Goal: Task Accomplishment & Management: Use online tool/utility

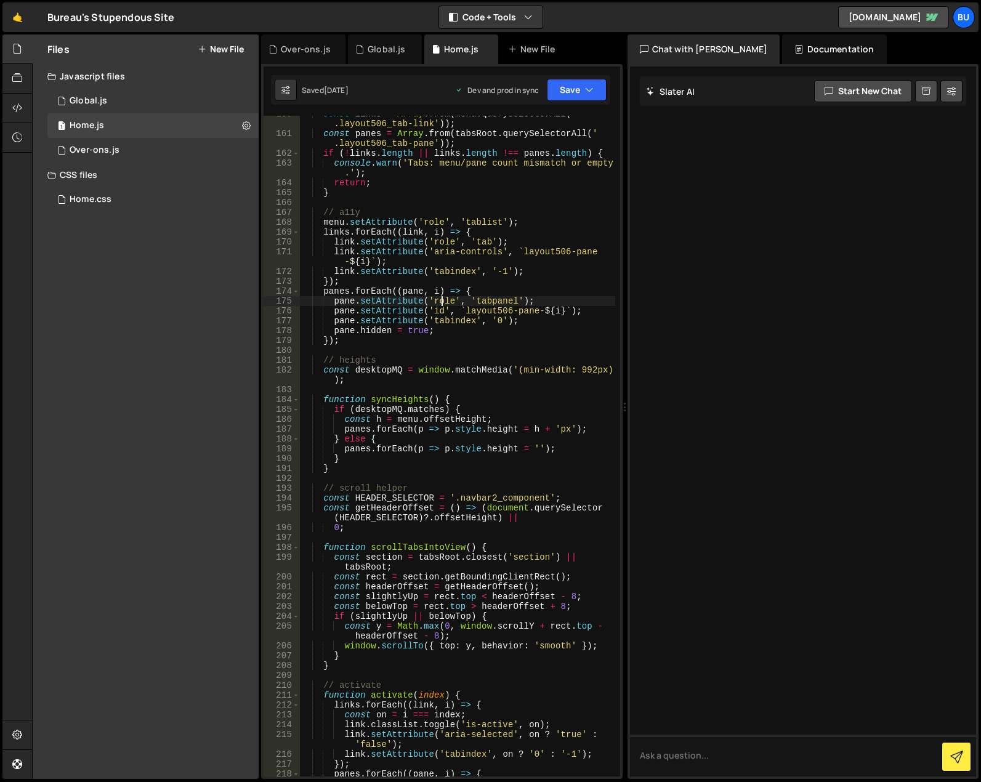
scroll to position [1801, 0]
click at [118, 127] on div "1 Home.js 0" at bounding box center [152, 125] width 211 height 25
click at [117, 148] on div "Over-ons.js" at bounding box center [95, 150] width 50 height 11
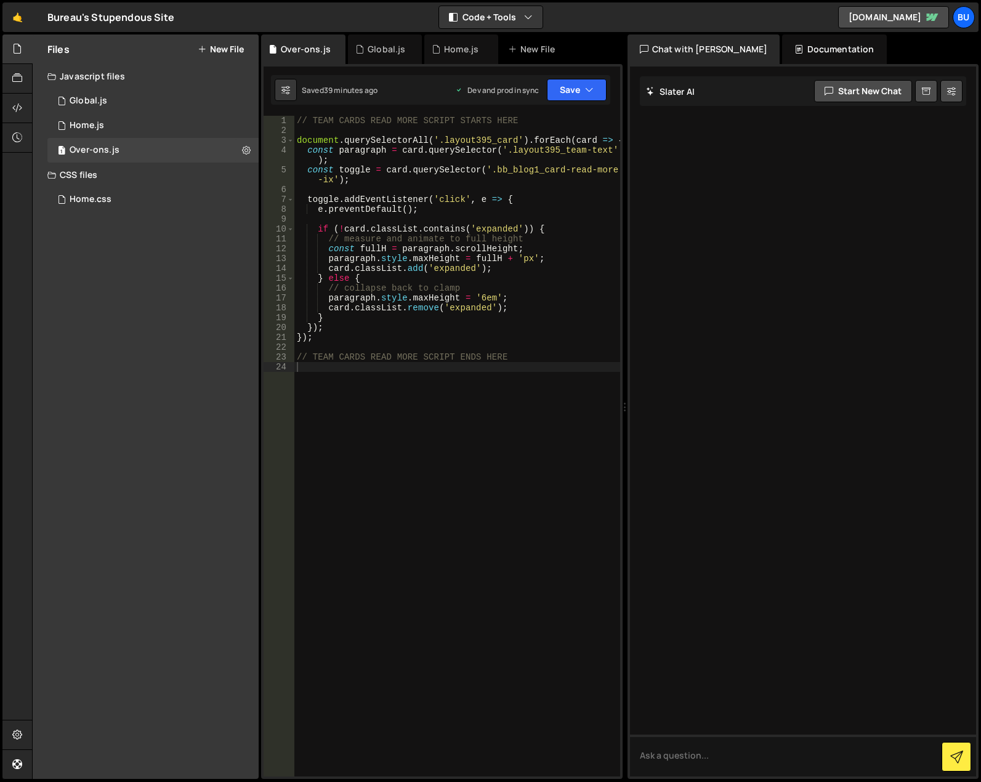
click at [437, 375] on div "// TEAM CARDS READ MORE SCRIPT STARTS HERE document . querySelectorAll ( '.layo…" at bounding box center [457, 456] width 326 height 680
click at [421, 382] on div "// TEAM CARDS READ MORE SCRIPT STARTS HERE document . querySelectorAll ( '.layo…" at bounding box center [457, 456] width 326 height 680
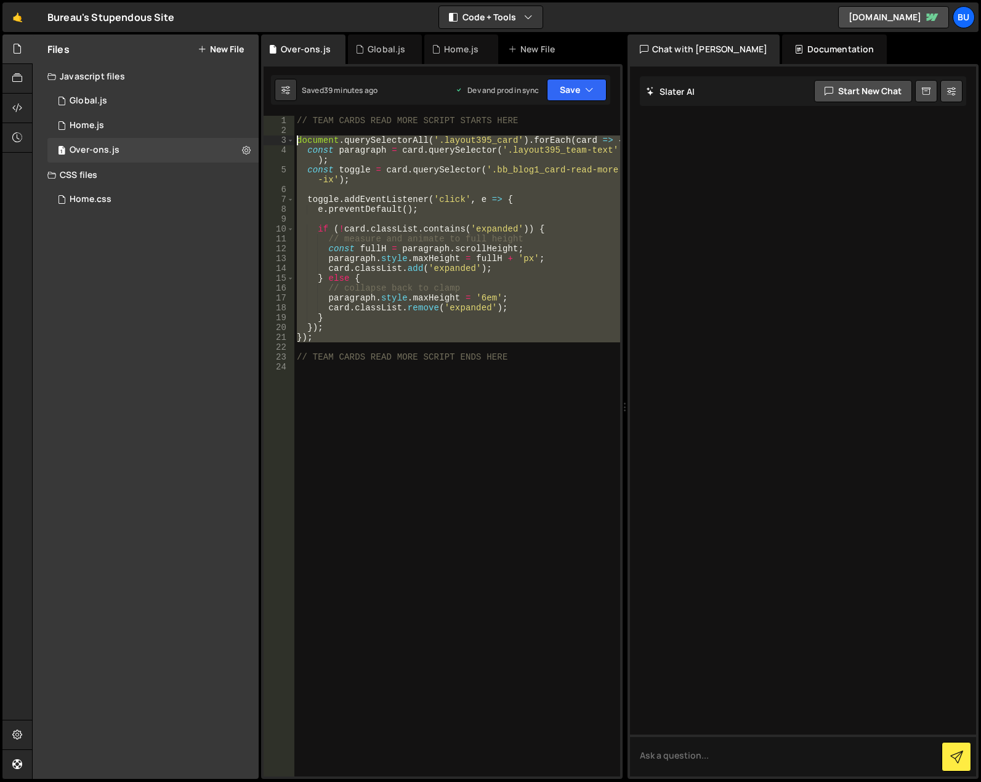
drag, startPoint x: 336, startPoint y: 344, endPoint x: 299, endPoint y: 137, distance: 210.8
click at [299, 137] on div "// TEAM CARDS READ MORE SCRIPT STARTS HERE document . querySelectorAll ( '.layo…" at bounding box center [457, 456] width 326 height 680
click at [422, 330] on div "// TEAM CARDS READ MORE SCRIPT STARTS HERE document . querySelectorAll ( '.layo…" at bounding box center [457, 446] width 326 height 661
drag, startPoint x: 340, startPoint y: 345, endPoint x: 293, endPoint y: 140, distance: 210.3
click at [293, 140] on div "}); 1 2 3 4 5 6 7 8 9 10 11 12 13 14 15 16 17 18 19 20 21 22 23 24 // TEAM CARD…" at bounding box center [442, 446] width 357 height 661
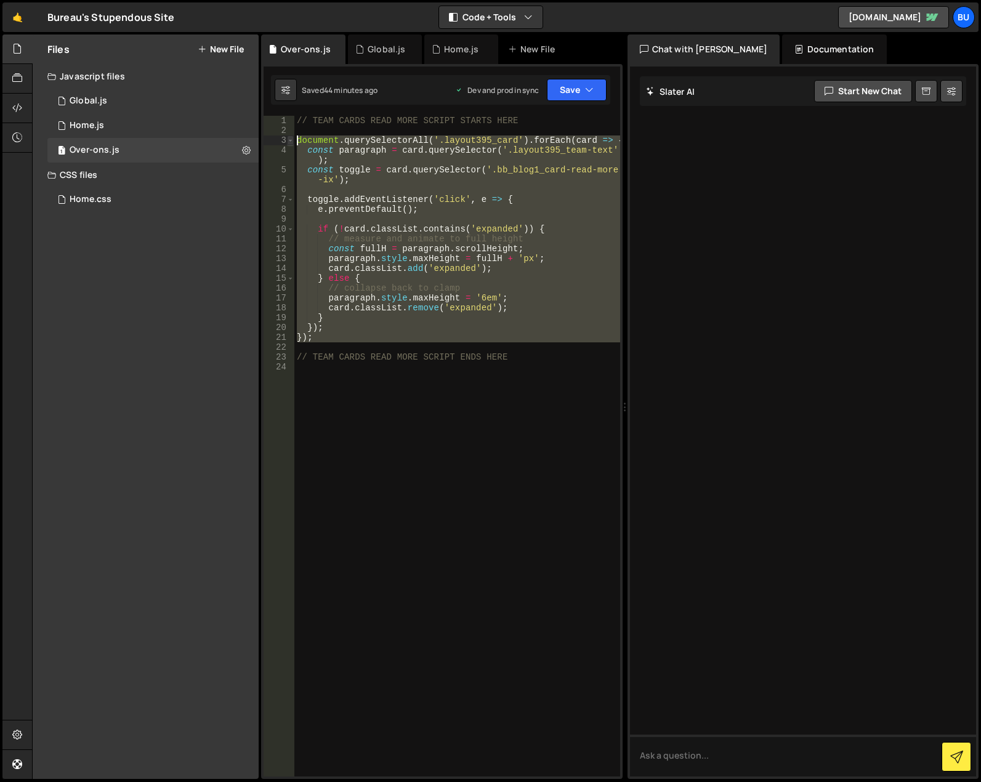
type textarea "document.querySelectorAll('.layout395_card').forEach(card => { const paragraph …"
paste textarea
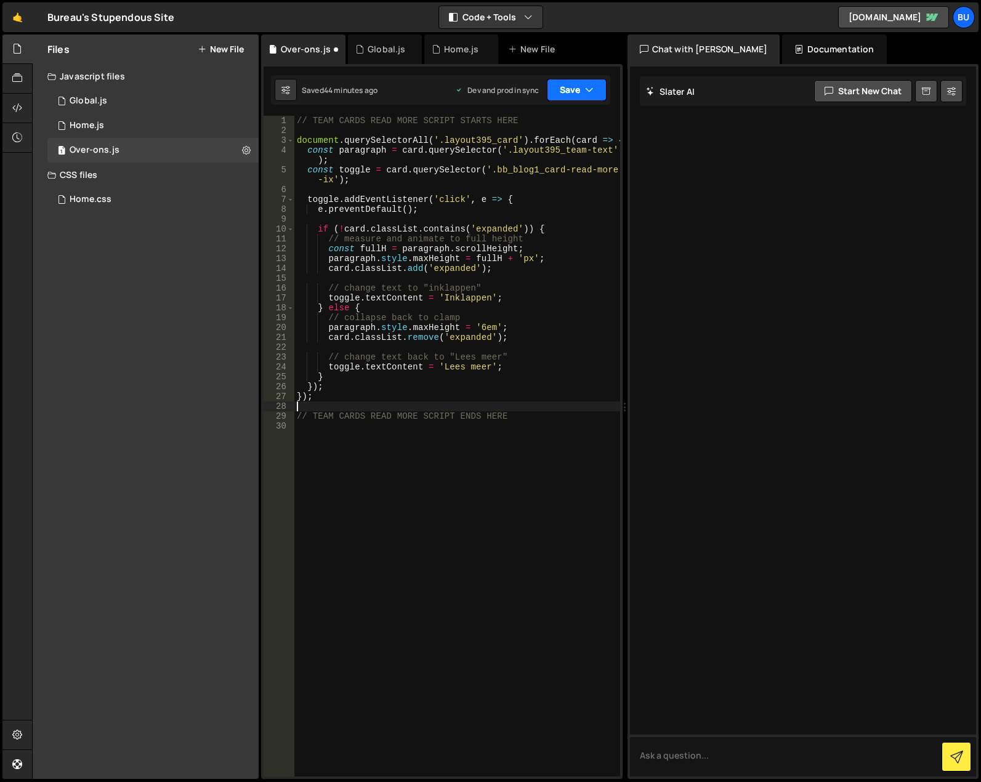
click at [592, 85] on icon "button" at bounding box center [589, 90] width 9 height 12
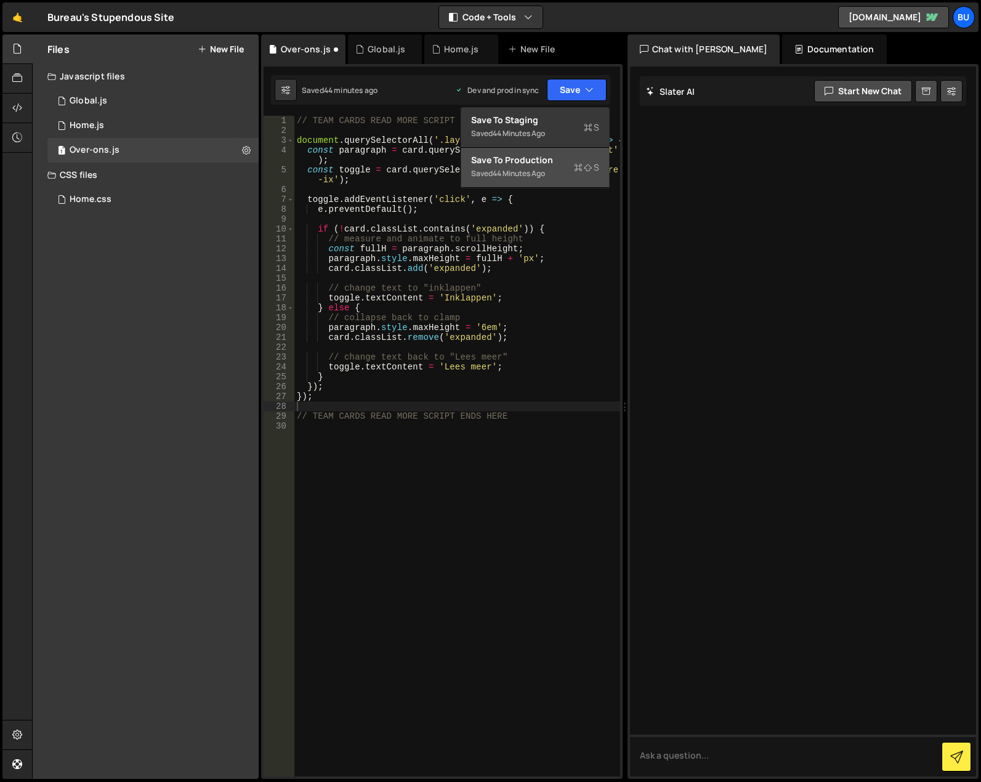
click at [560, 172] on div "Saved 44 minutes ago" at bounding box center [535, 173] width 128 height 15
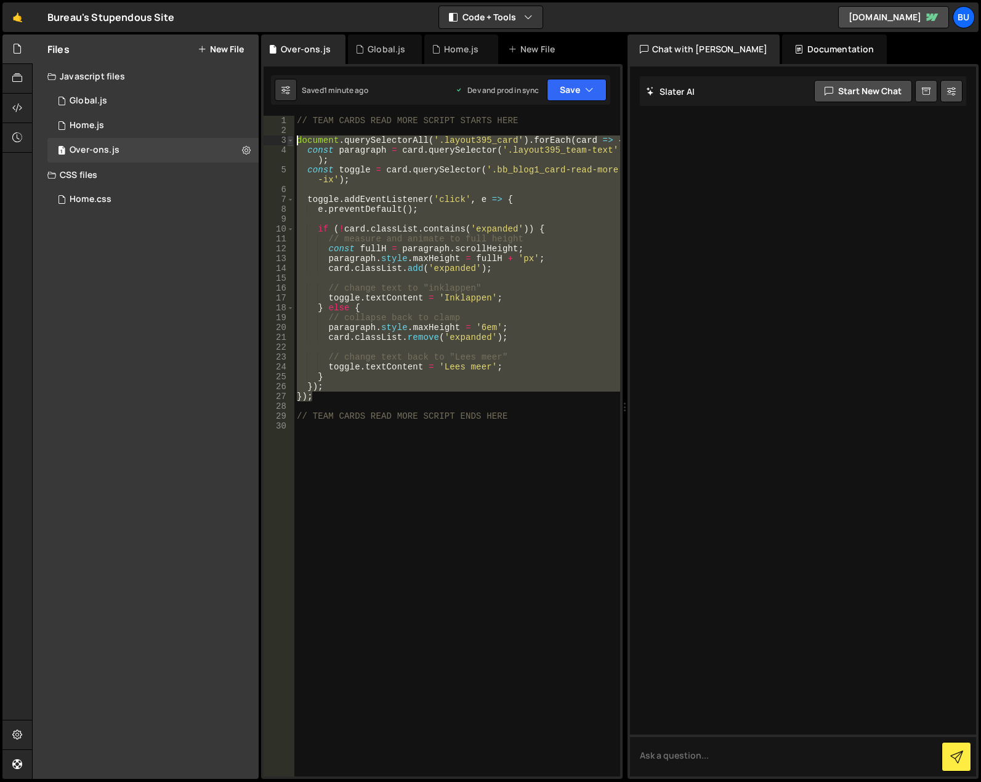
drag, startPoint x: 385, startPoint y: 398, endPoint x: 291, endPoint y: 136, distance: 278.5
click at [291, 136] on div "}); 1 2 3 4 5 6 7 8 9 10 11 12 13 14 15 16 17 18 19 20 21 22 23 24 25 26 27 28 …" at bounding box center [442, 446] width 357 height 661
type textarea "document.querySelectorAll('.layout395_card').forEach(card => { const paragraph …"
paste textarea
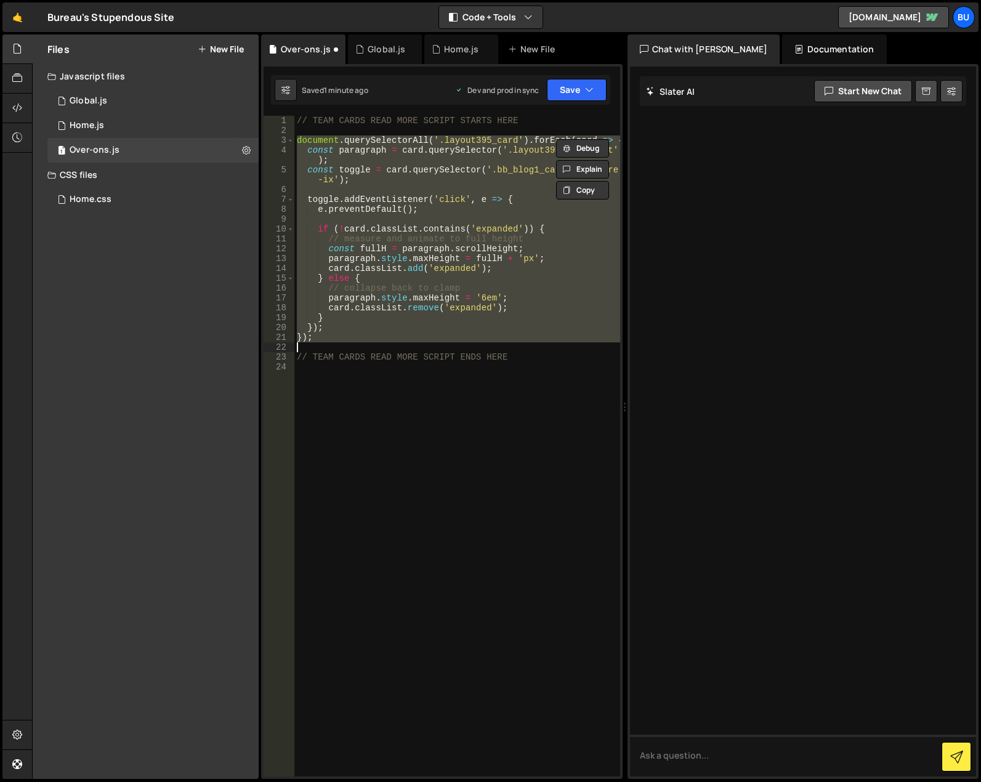
click at [414, 334] on div "// TEAM CARDS READ MORE SCRIPT STARTS HERE document . querySelectorAll ( '.layo…" at bounding box center [457, 446] width 326 height 661
type textarea "});"
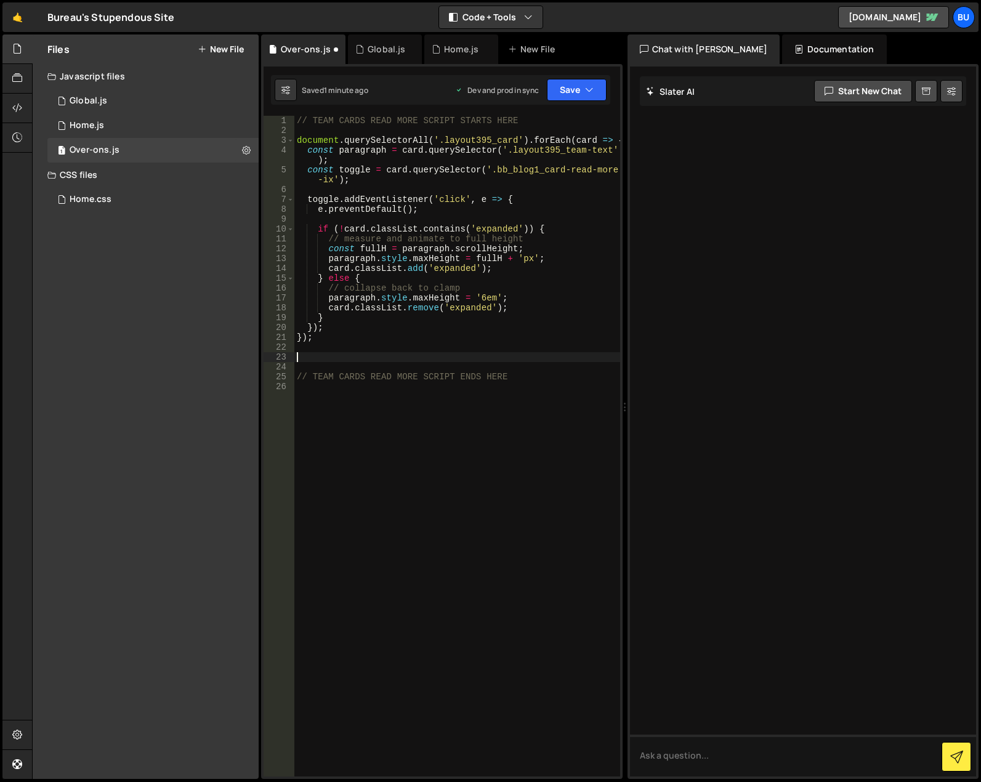
paste textarea
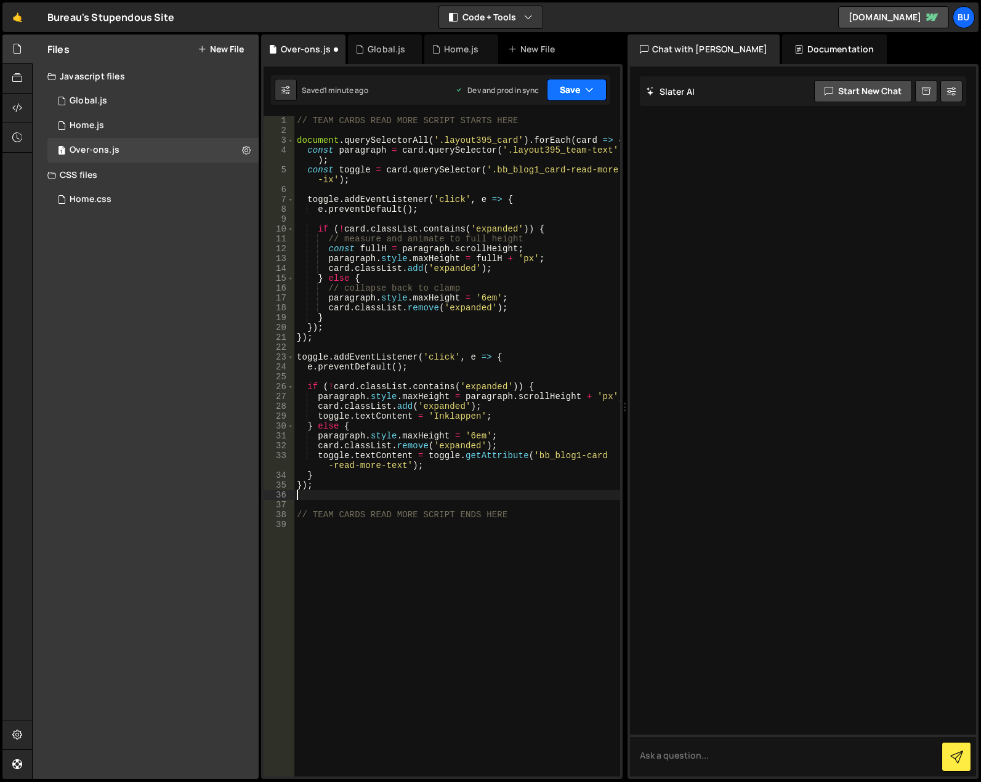
click at [569, 87] on button "Save" at bounding box center [577, 90] width 60 height 22
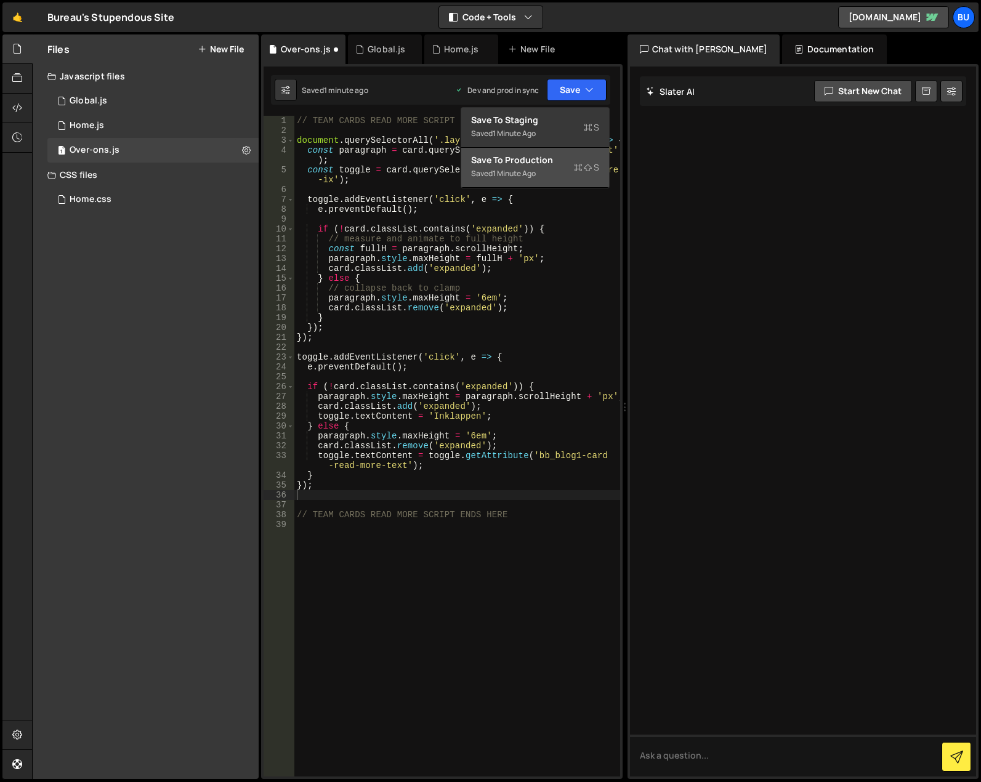
click at [551, 164] on div "Save to Production S" at bounding box center [535, 160] width 128 height 12
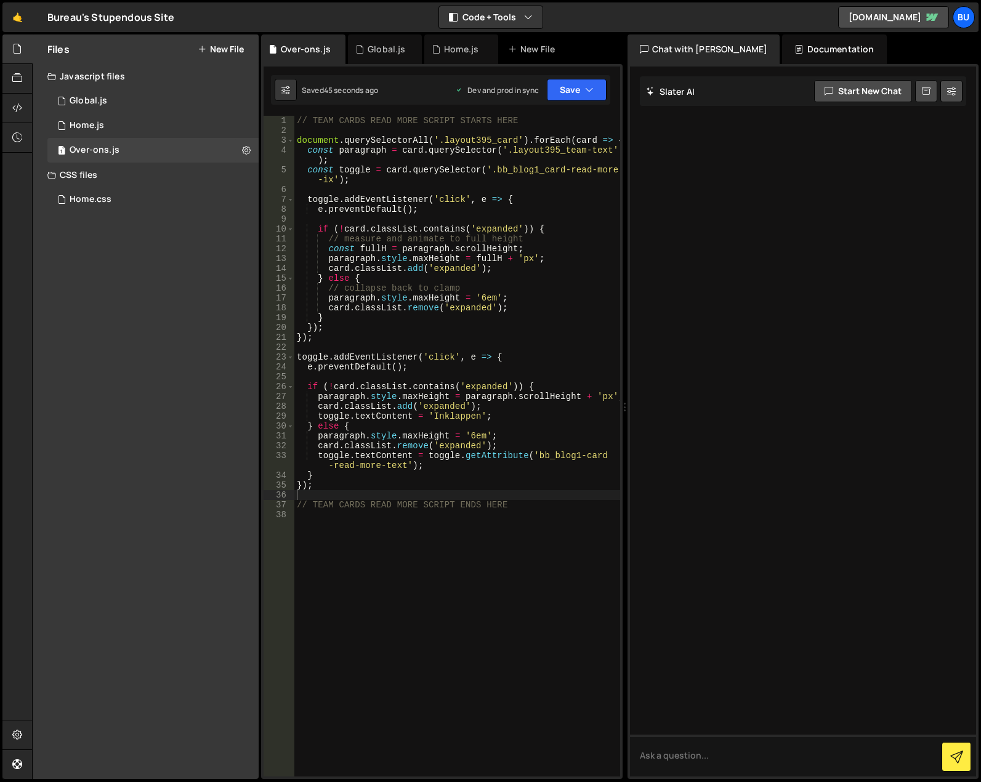
click at [506, 600] on div "// TEAM CARDS READ MORE SCRIPT STARTS HERE document . querySelectorAll ( '.layo…" at bounding box center [457, 456] width 326 height 680
click at [377, 530] on div "// TEAM CARDS READ MORE SCRIPT STARTS HERE document . querySelectorAll ( '.layo…" at bounding box center [457, 456] width 326 height 680
drag, startPoint x: 403, startPoint y: 267, endPoint x: 373, endPoint y: 221, distance: 54.7
click at [402, 260] on div "// TEAM CARDS READ MORE SCRIPT STARTS HERE document . querySelectorAll ( '.layo…" at bounding box center [457, 456] width 326 height 680
click at [368, 446] on div "// TEAM CARDS READ MORE SCRIPT STARTS HERE document . querySelectorAll ( '.layo…" at bounding box center [457, 456] width 326 height 680
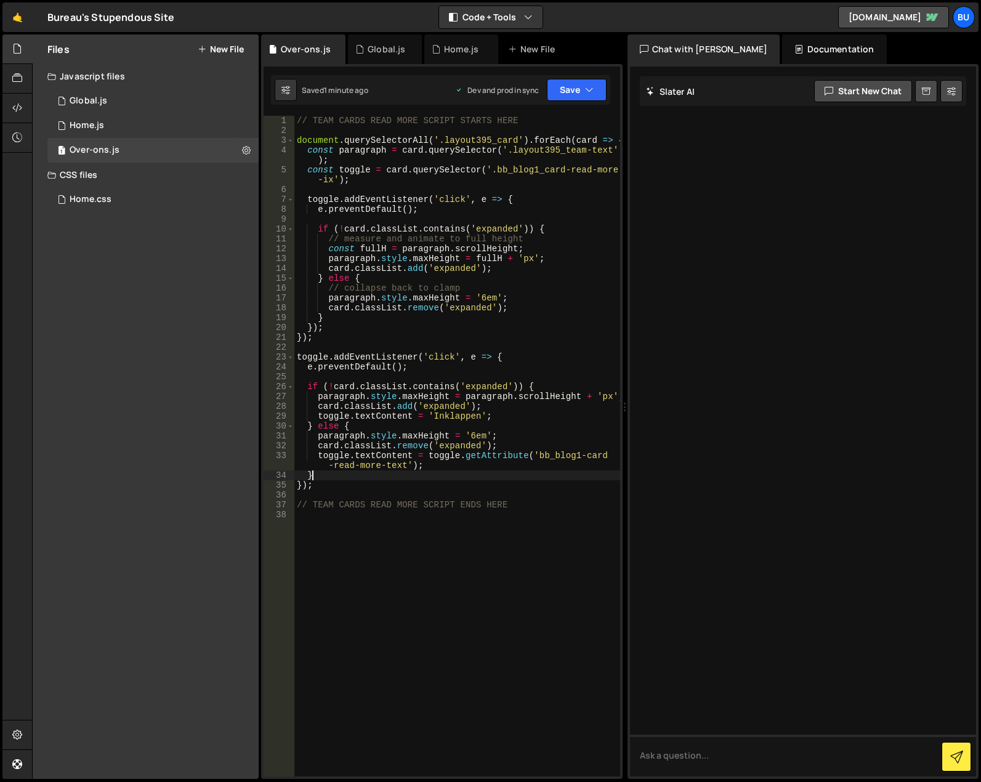
click at [572, 473] on div "// TEAM CARDS READ MORE SCRIPT STARTS HERE document . querySelectorAll ( '.layo…" at bounding box center [457, 456] width 326 height 680
click at [571, 465] on div "// TEAM CARDS READ MORE SCRIPT STARTS HERE document . querySelectorAll ( '.layo…" at bounding box center [457, 456] width 326 height 680
click at [550, 458] on div "// TEAM CARDS READ MORE SCRIPT STARTS HERE document . querySelectorAll ( '.layo…" at bounding box center [457, 456] width 326 height 680
click at [490, 385] on div "// TEAM CARDS READ MORE SCRIPT STARTS HERE document . querySelectorAll ( '.layo…" at bounding box center [457, 456] width 326 height 680
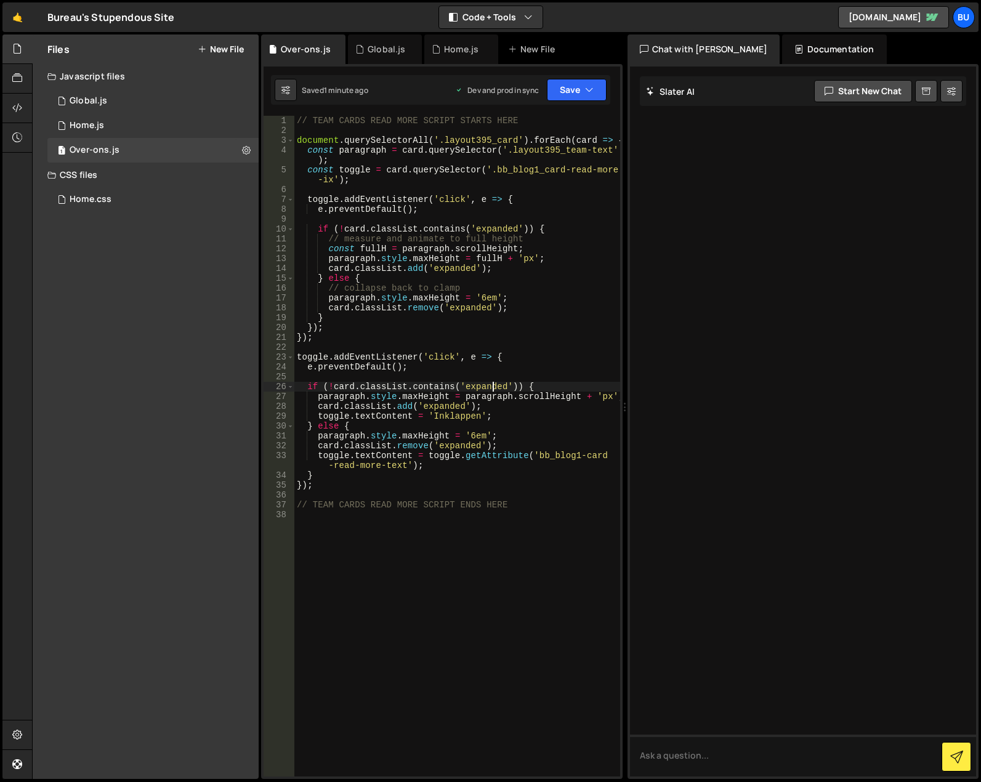
type textarea "if (!card.classList.contains('expanded')) {"
click at [510, 497] on div "// TEAM CARDS READ MORE SCRIPT STARTS HERE document . querySelectorAll ( '.layo…" at bounding box center [457, 456] width 326 height 680
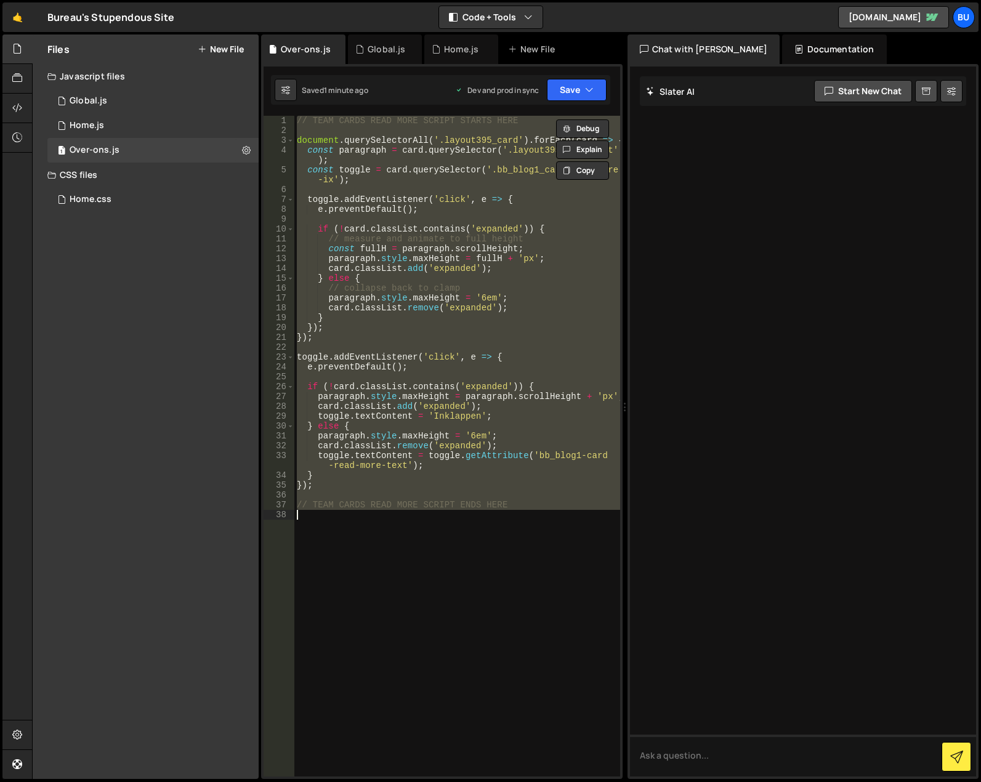
click at [526, 507] on div "// TEAM CARDS READ MORE SCRIPT STARTS HERE document . querySelectorAll ( '.layo…" at bounding box center [457, 446] width 326 height 661
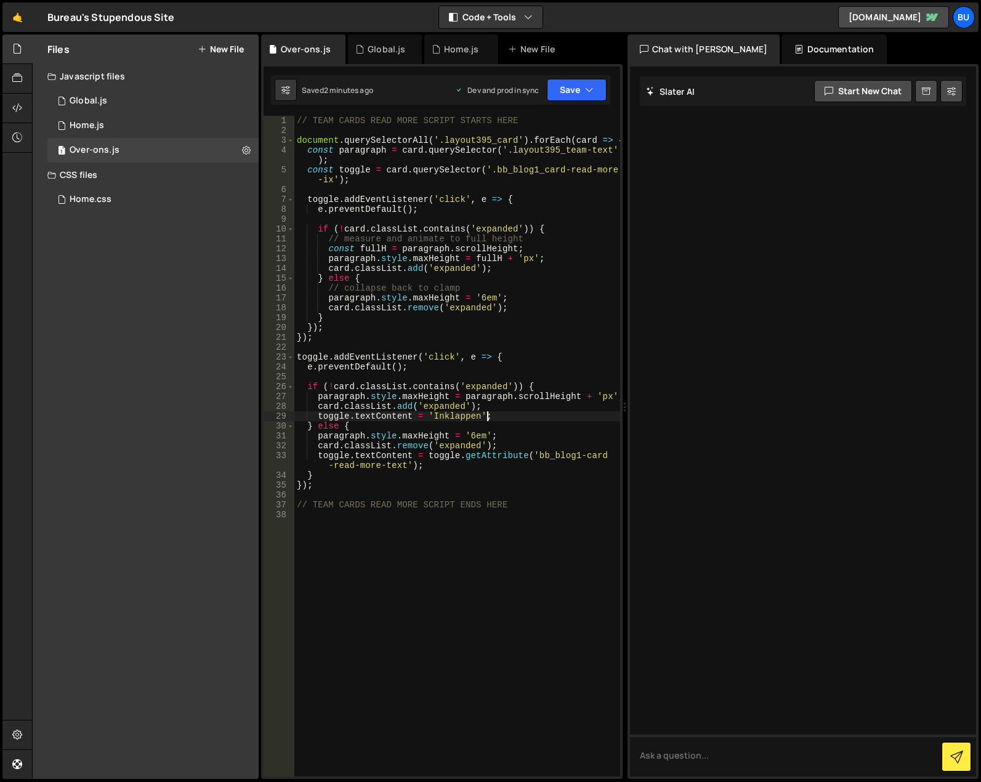
click at [528, 412] on div "// TEAM CARDS READ MORE SCRIPT STARTS HERE document . querySelectorAll ( '.layo…" at bounding box center [457, 456] width 326 height 680
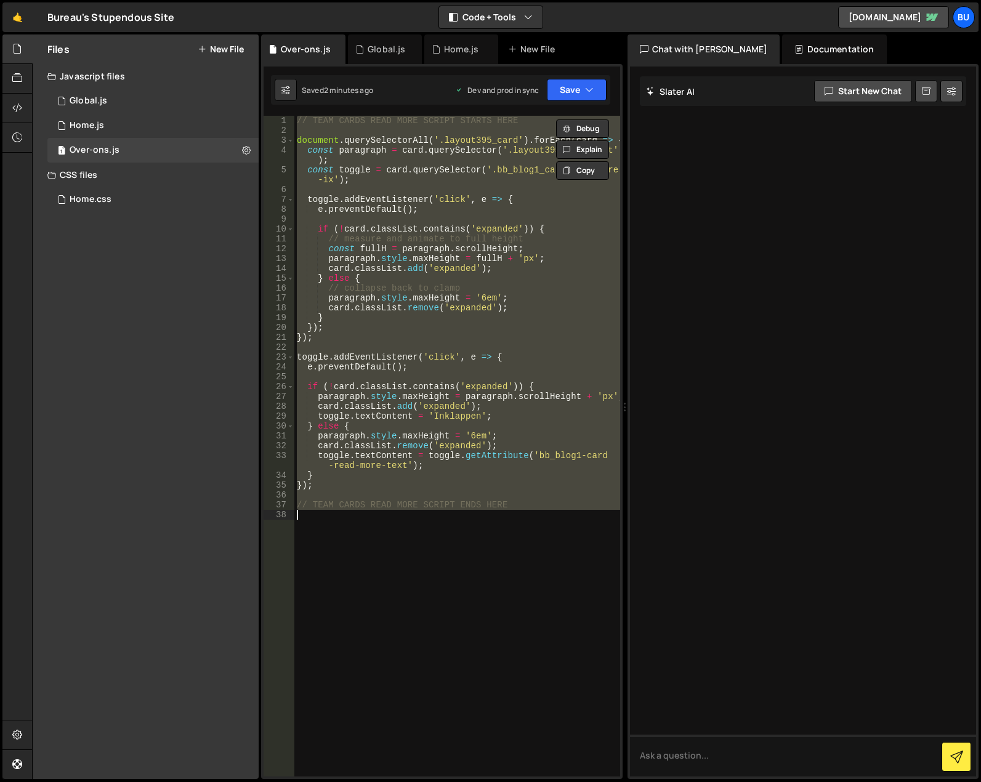
click at [451, 270] on div "// TEAM CARDS READ MORE SCRIPT STARTS HERE document . querySelectorAll ( '.layo…" at bounding box center [457, 456] width 326 height 680
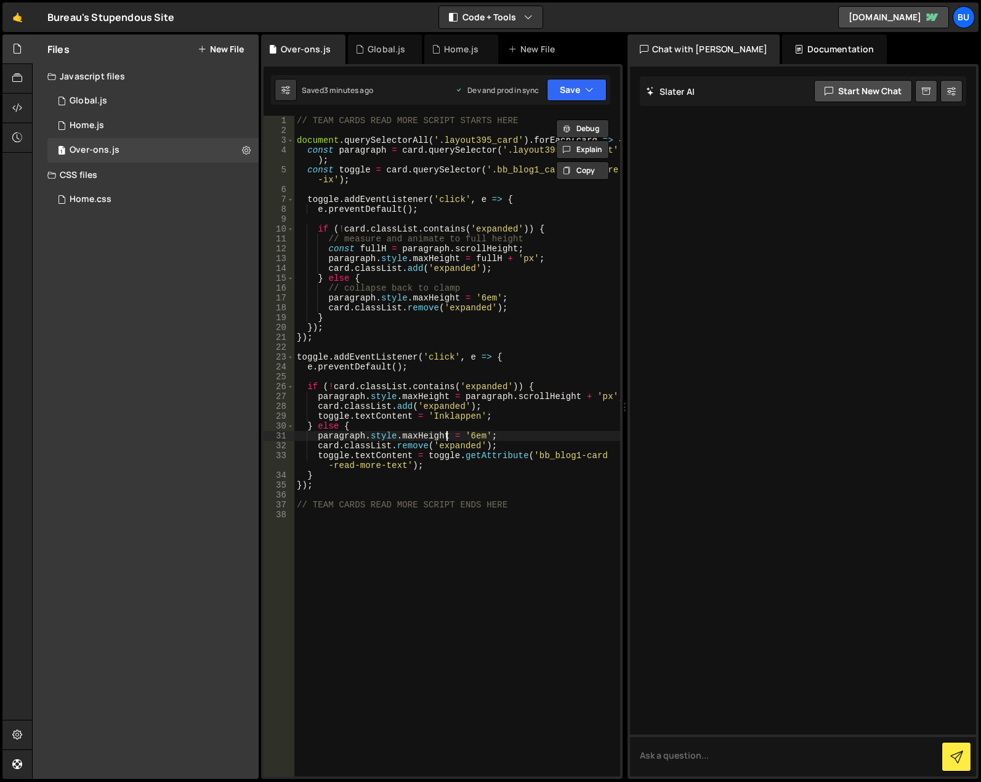
click at [448, 431] on div "// TEAM CARDS READ MORE SCRIPT STARTS HERE document . querySelectorAll ( '.layo…" at bounding box center [457, 456] width 326 height 680
type textarea "// TEAM CARDS READ MORE SCRIPT ENDS HERE"
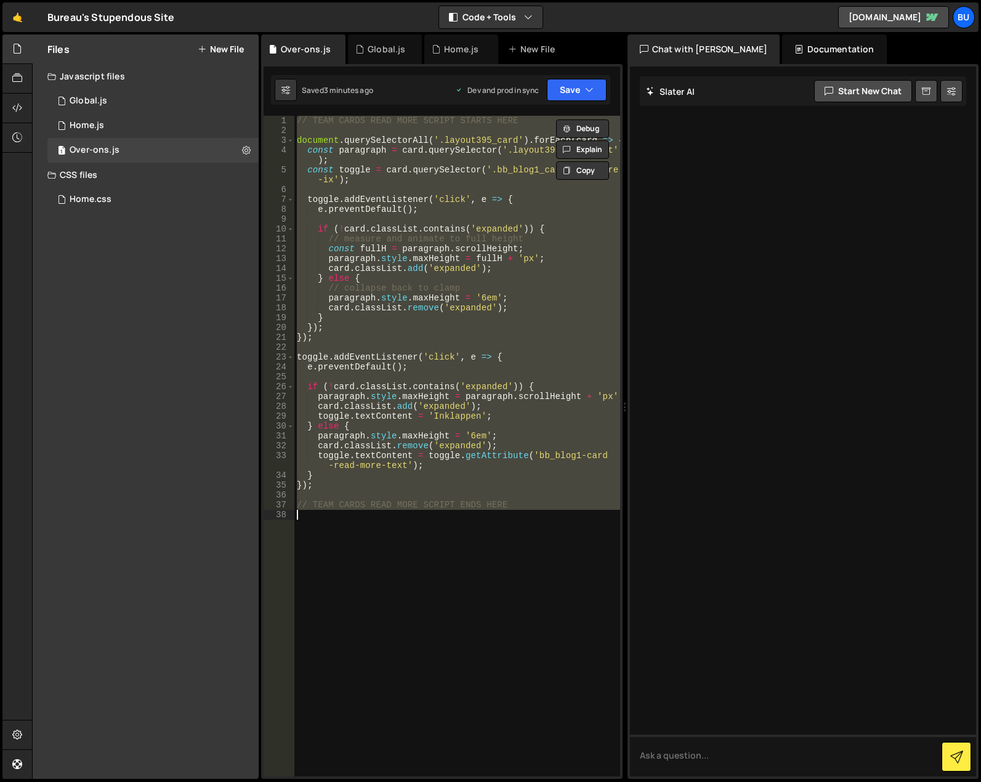
paste textarea
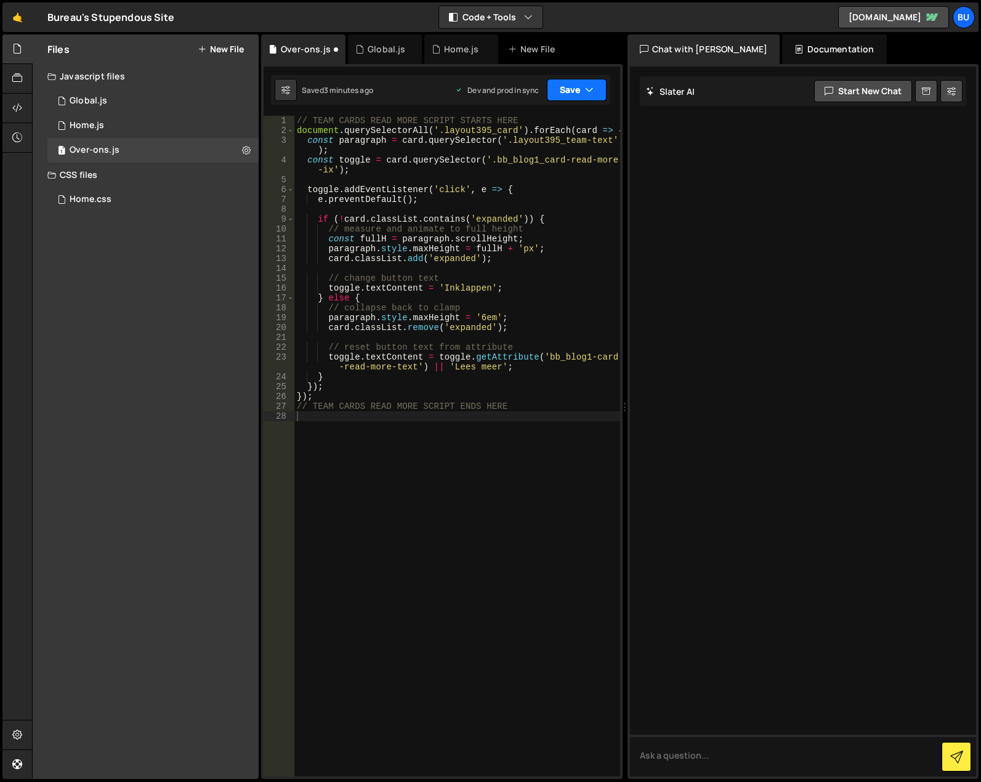
click at [591, 88] on icon "button" at bounding box center [589, 90] width 9 height 12
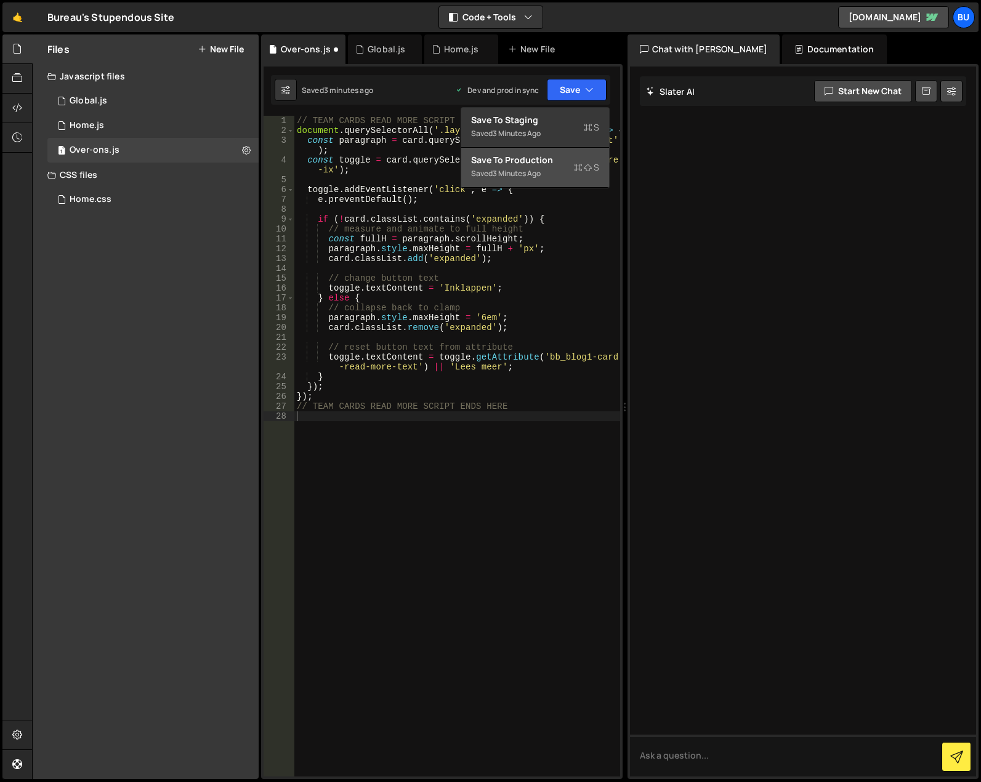
click at [579, 175] on div "Saved 3 minutes ago" at bounding box center [535, 173] width 128 height 15
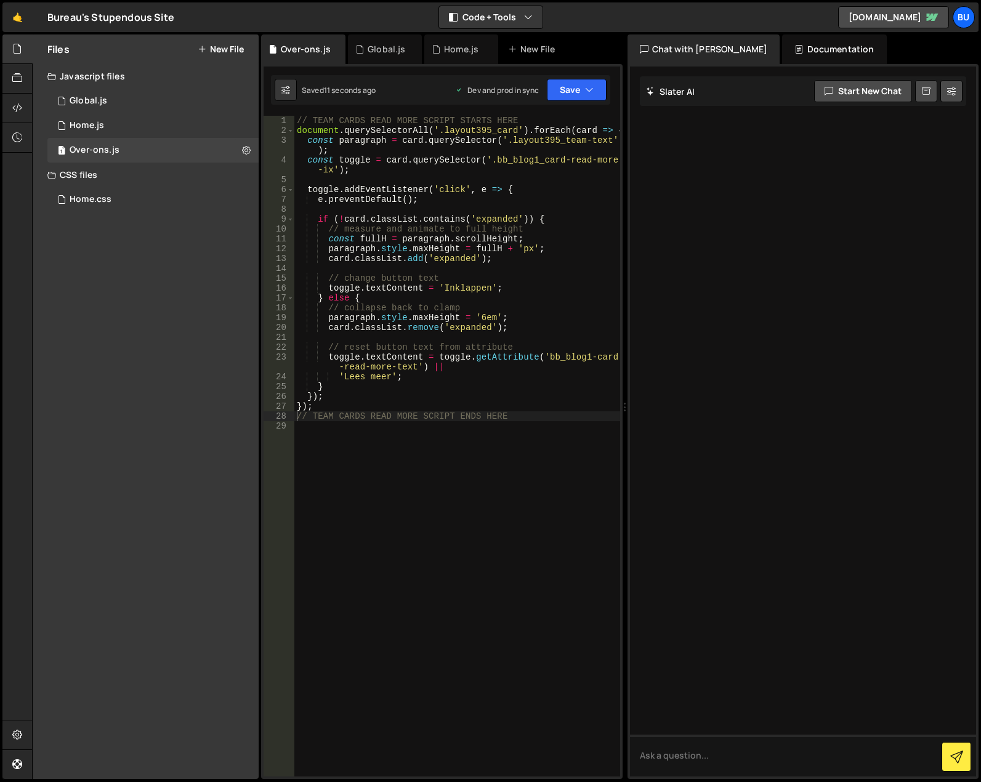
click at [474, 373] on div "// TEAM CARDS READ MORE SCRIPT STARTS HERE document . querySelectorAll ( '.layo…" at bounding box center [457, 456] width 326 height 680
click at [432, 382] on div "// TEAM CARDS READ MORE SCRIPT STARTS HERE document . querySelectorAll ( '.layo…" at bounding box center [457, 456] width 326 height 680
type textarea "}"
click at [461, 483] on div "// TEAM CARDS READ MORE SCRIPT STARTS HERE document . querySelectorAll ( '.layo…" at bounding box center [457, 456] width 326 height 680
click at [453, 450] on div "// TEAM CARDS READ MORE SCRIPT STARTS HERE document . querySelectorAll ( '.layo…" at bounding box center [457, 456] width 326 height 680
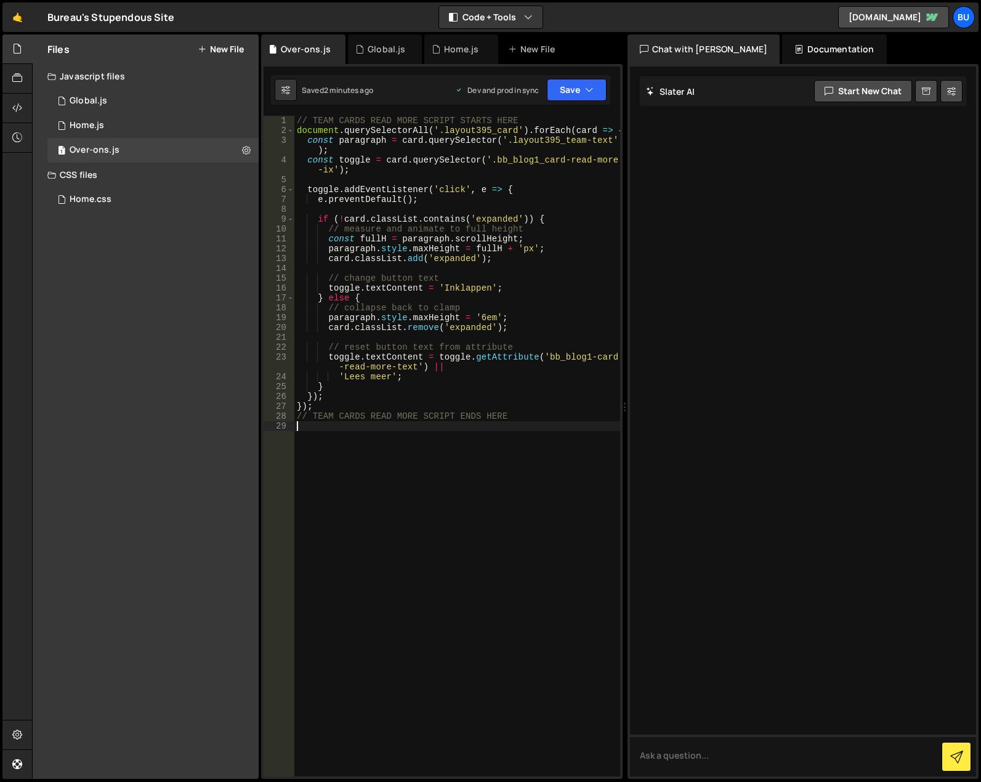
click at [405, 461] on div "// TEAM CARDS READ MORE SCRIPT STARTS HERE document . querySelectorAll ( '.layo…" at bounding box center [457, 456] width 326 height 680
type textarea "// TEAM CARDS READ MORE SCRIPT ENDS HERE"
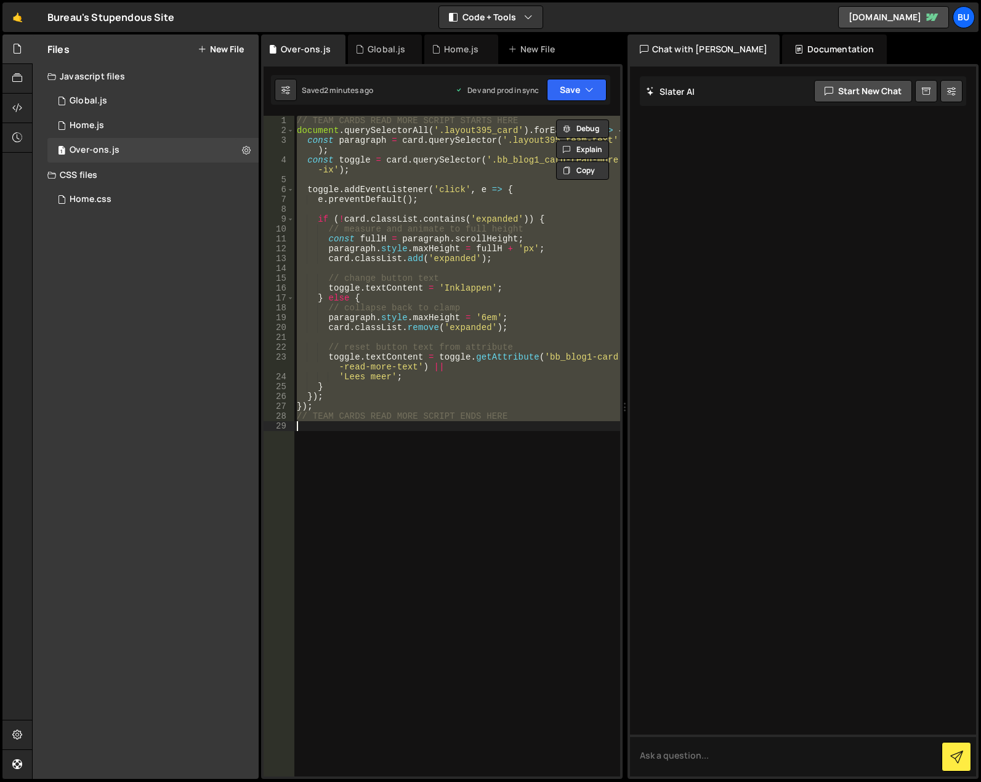
paste textarea
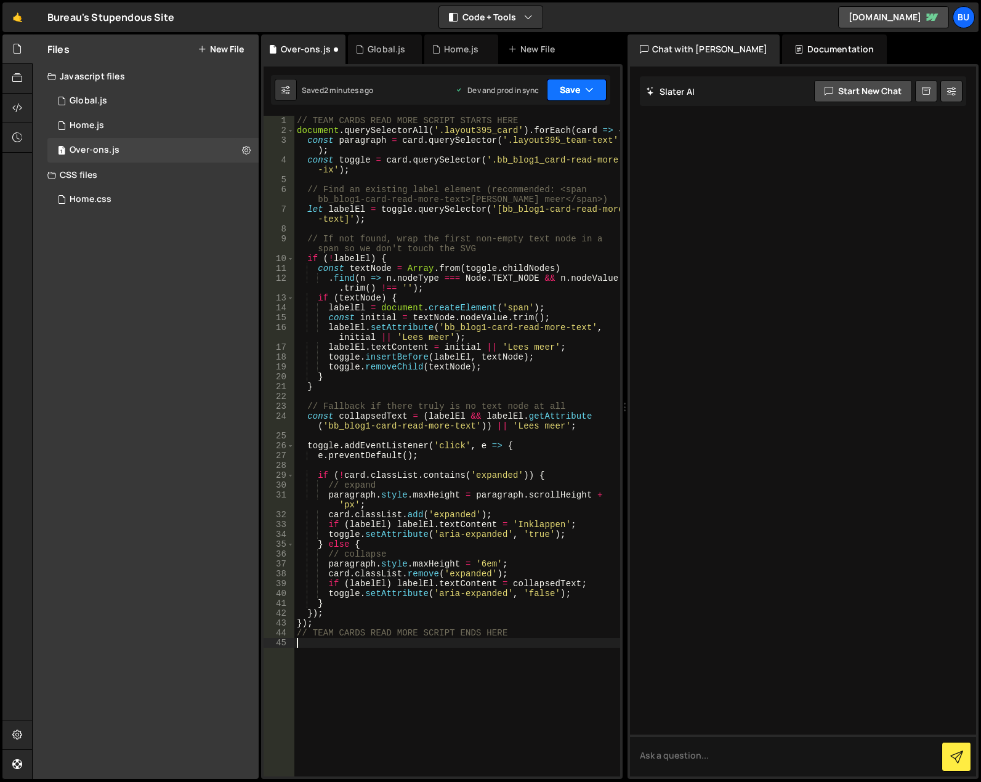
click at [589, 86] on icon "button" at bounding box center [589, 90] width 9 height 12
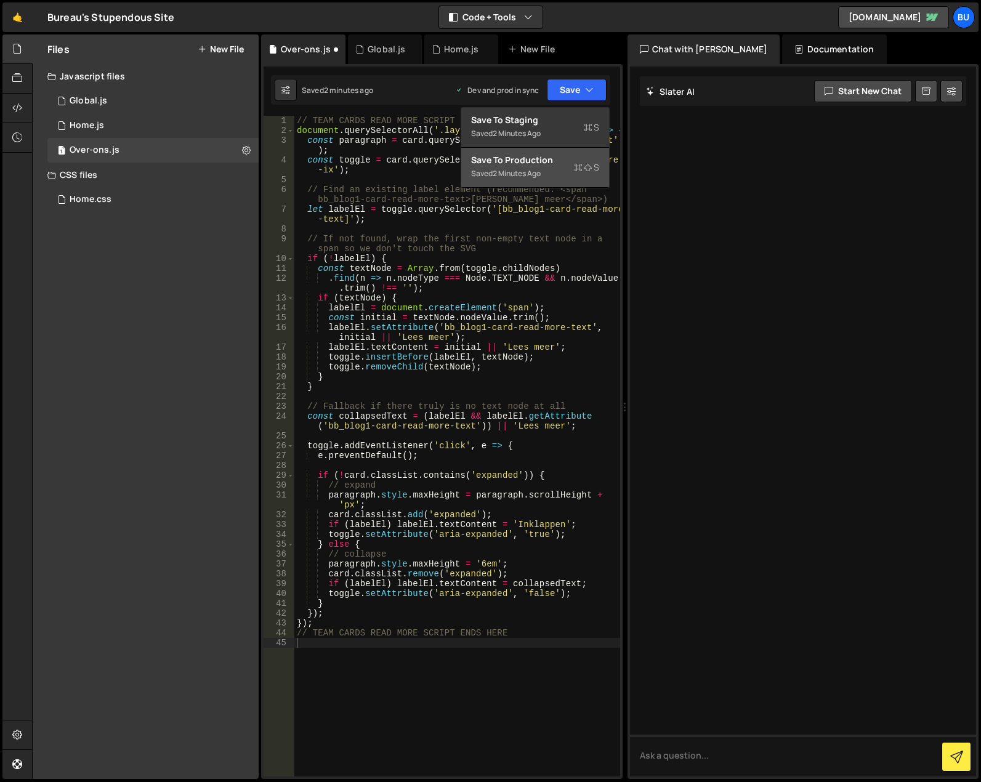
click at [573, 170] on div "Saved 2 minutes ago" at bounding box center [535, 173] width 128 height 15
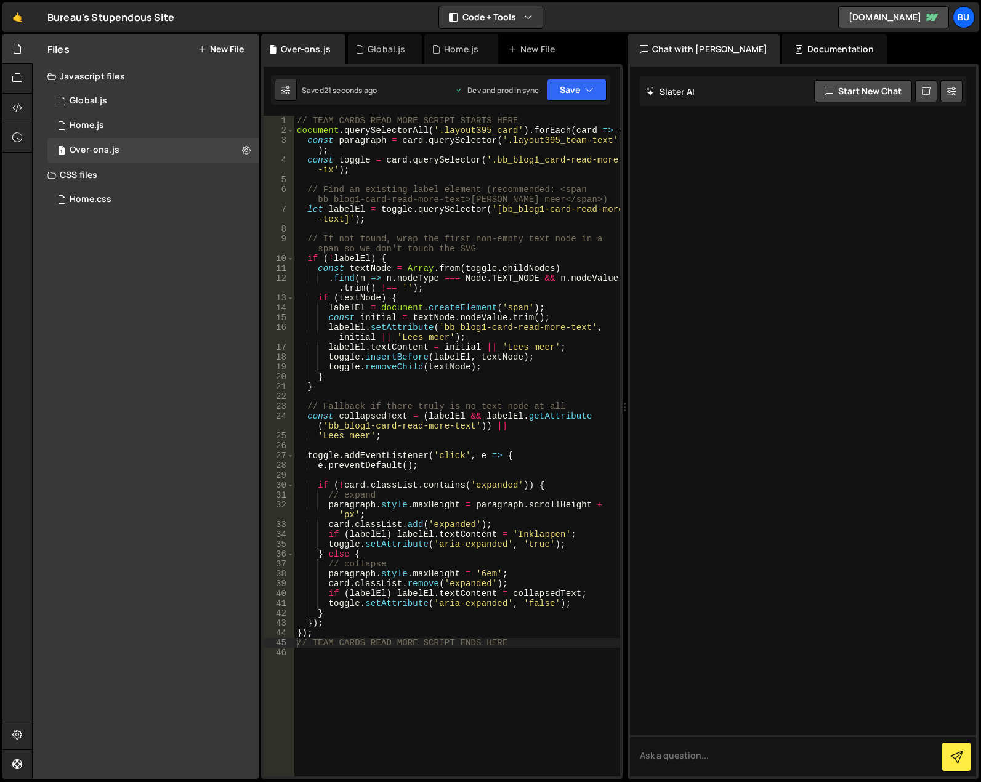
click at [461, 634] on div "// TEAM CARDS READ MORE SCRIPT STARTS HERE document . querySelectorAll ( '.layo…" at bounding box center [457, 456] width 326 height 680
click at [517, 647] on div "// TEAM CARDS READ MORE SCRIPT STARTS HERE document . querySelectorAll ( '.layo…" at bounding box center [457, 456] width 326 height 680
drag, startPoint x: 379, startPoint y: 491, endPoint x: 289, endPoint y: 490, distance: 89.9
click at [289, 490] on div "// TEAM CARDS READ MORE SCRIPT ENDS HERE 1 2 3 4 5 6 7 8 9 10 11 12 13 14 15 16…" at bounding box center [442, 446] width 357 height 661
click at [379, 501] on div "// TEAM CARDS READ MORE SCRIPT STARTS HERE document . querySelectorAll ( '.layo…" at bounding box center [457, 456] width 326 height 680
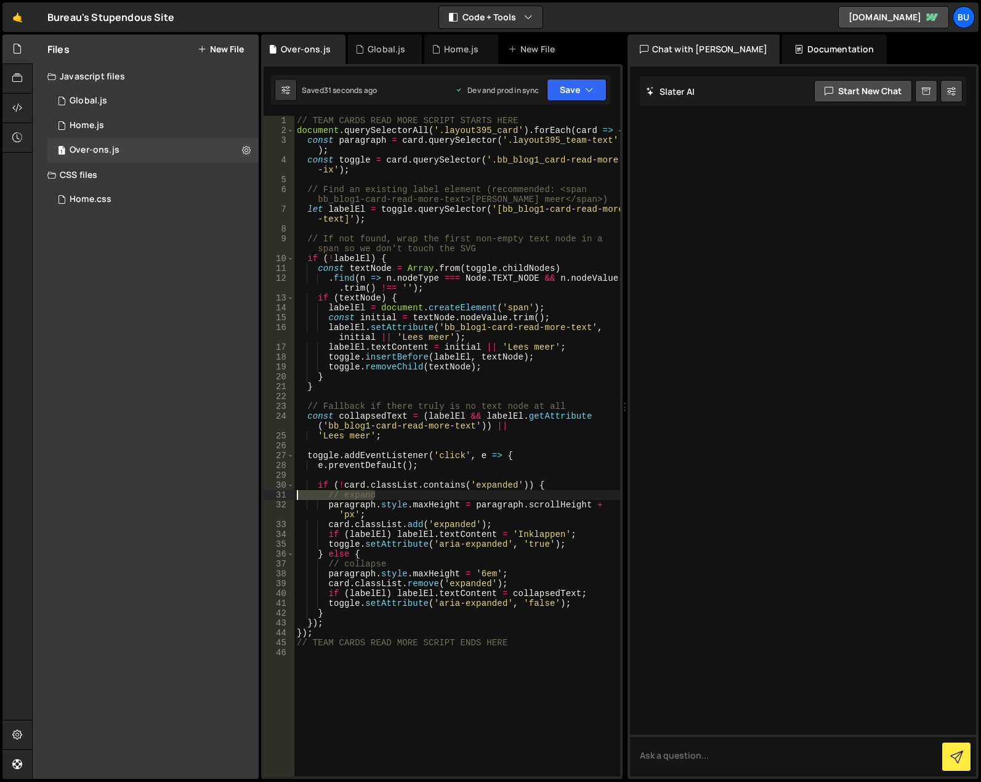
drag, startPoint x: 390, startPoint y: 498, endPoint x: 278, endPoint y: 493, distance: 112.2
click at [278, 493] on div "paragraph.style.maxHeight = paragraph.scrollHeight + 'px'; 1 2 3 4 5 6 7 8 9 10…" at bounding box center [442, 446] width 357 height 661
type textarea "// expand"
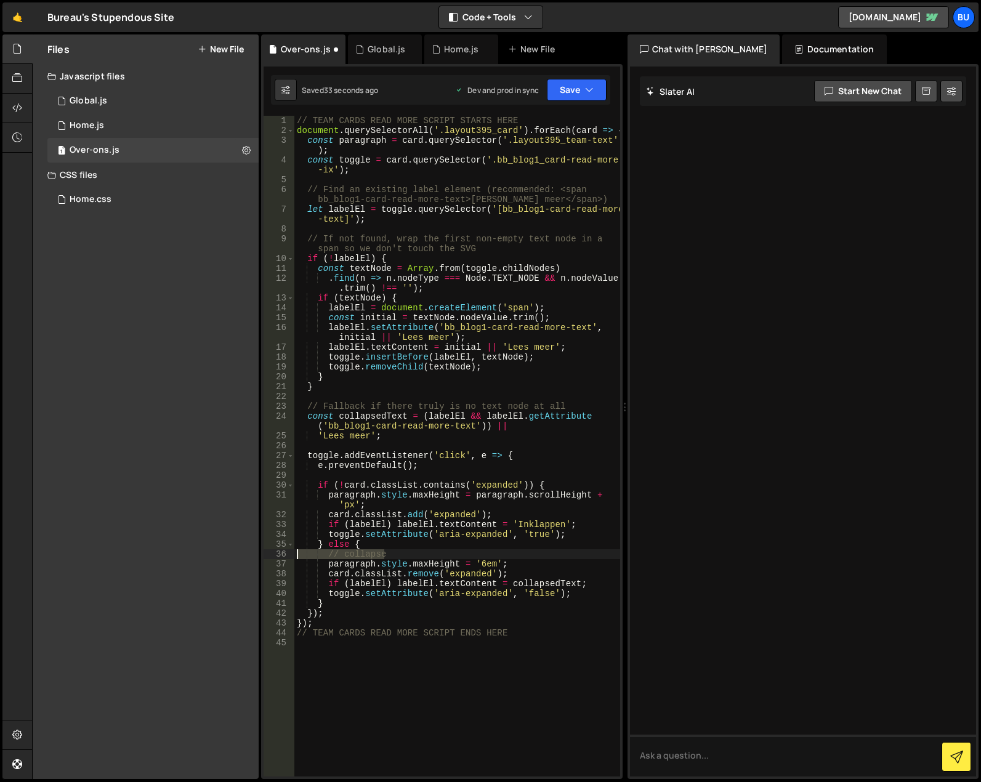
drag, startPoint x: 374, startPoint y: 554, endPoint x: 277, endPoint y: 558, distance: 96.8
click at [277, 558] on div "if (!card.classList.contains('expanded')) { 1 2 3 4 5 6 7 8 9 10 11 12 13 14 15…" at bounding box center [442, 446] width 357 height 661
type textarea "// collapse"
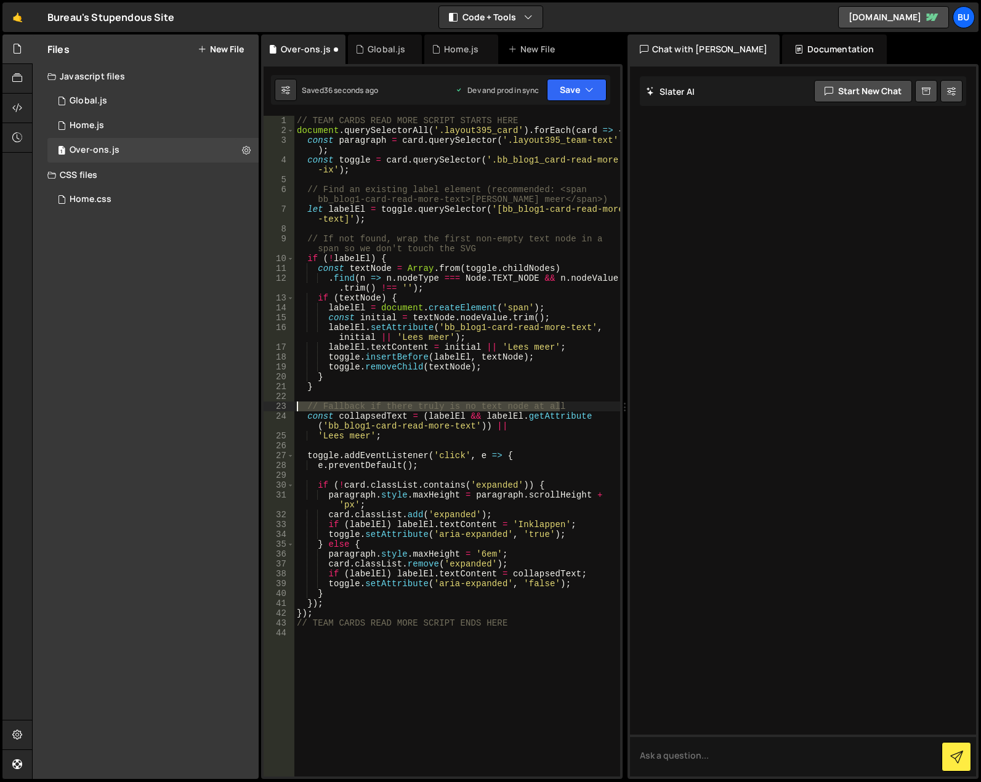
drag, startPoint x: 570, startPoint y: 406, endPoint x: 277, endPoint y: 404, distance: 293.1
click at [277, 404] on div "} else { 1 2 3 4 5 6 7 8 9 10 11 12 13 14 15 16 17 18 19 20 21 22 23 24 25 26 2…" at bounding box center [442, 446] width 357 height 661
type textarea "// Fallback if there truly is no text node at all"
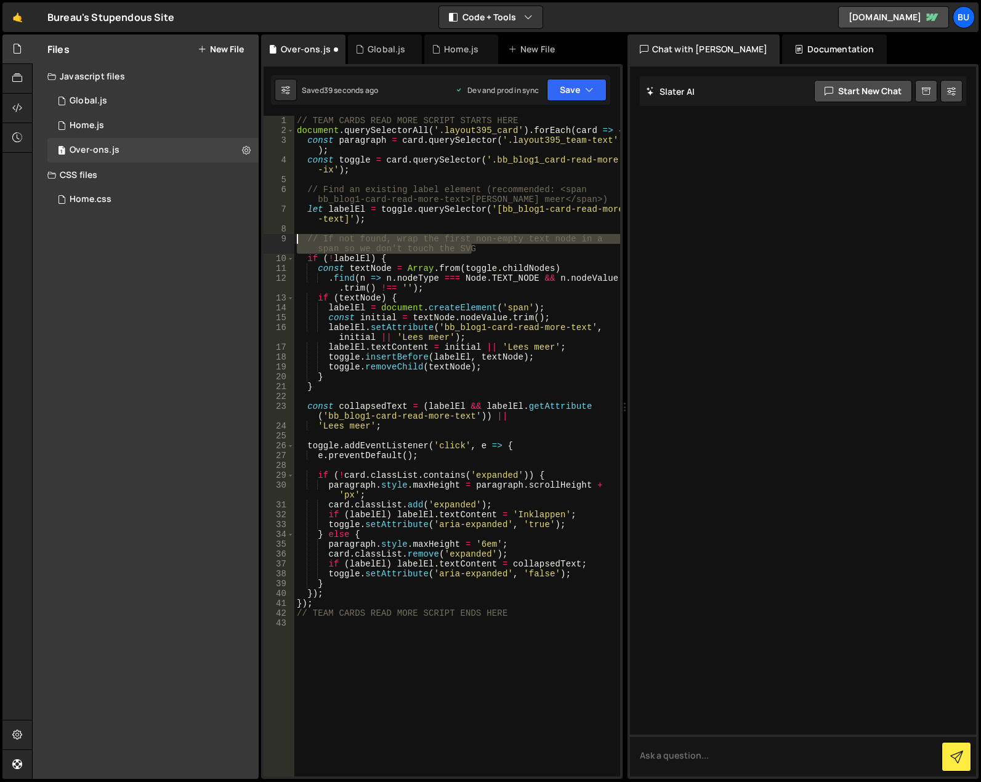
drag, startPoint x: 469, startPoint y: 248, endPoint x: 291, endPoint y: 240, distance: 178.1
click at [291, 240] on div "1 2 3 4 5 6 7 8 9 10 11 12 13 14 15 16 17 18 19 20 21 22 23 24 25 26 27 28 29 3…" at bounding box center [442, 446] width 357 height 661
type textarea "// If not found, wrap the first non-empty text node in a span so we don't touch…"
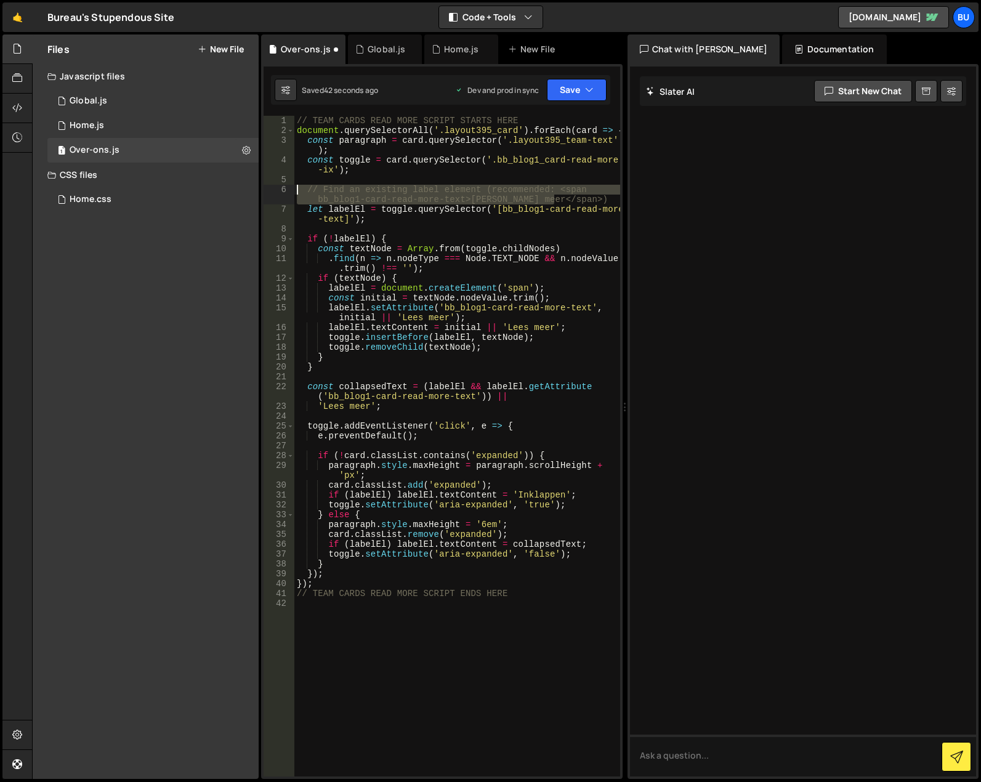
drag, startPoint x: 525, startPoint y: 198, endPoint x: 280, endPoint y: 187, distance: 245.4
click at [280, 187] on div "1 2 3 4 5 6 7 8 9 10 11 12 13 14 15 16 17 18 19 20 21 22 23 24 25 26 27 28 29 3…" at bounding box center [442, 446] width 357 height 661
type textarea "// Find an existing label element (recommended: <span bb_blog1-card-read-more-t…"
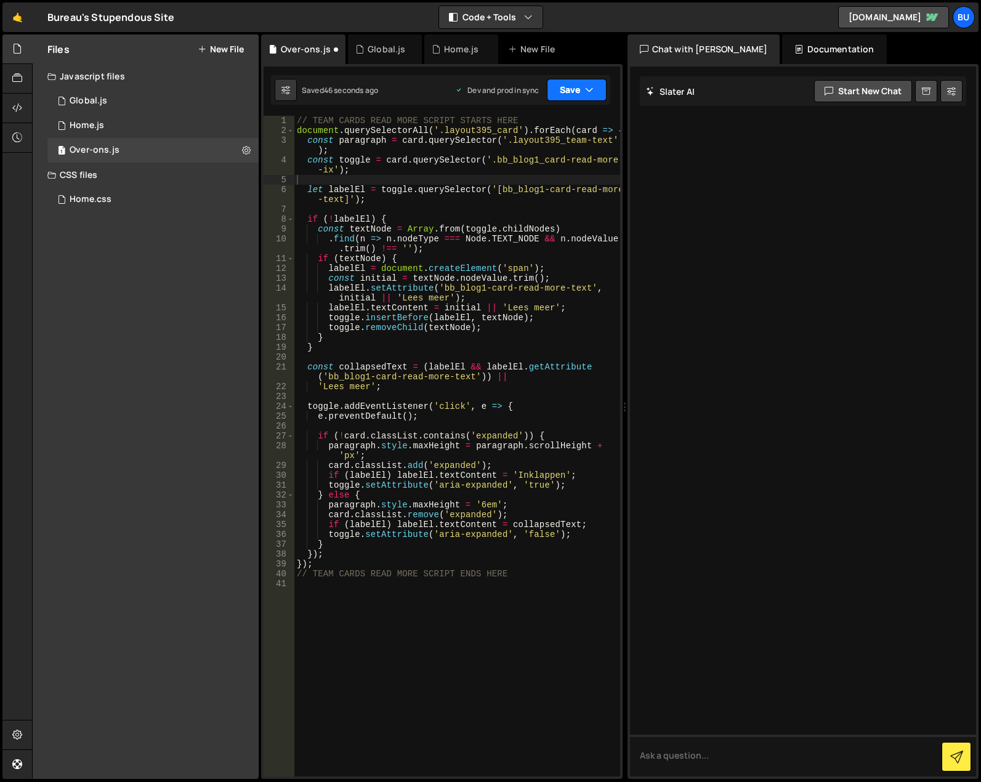
click at [581, 84] on button "Save" at bounding box center [577, 90] width 60 height 22
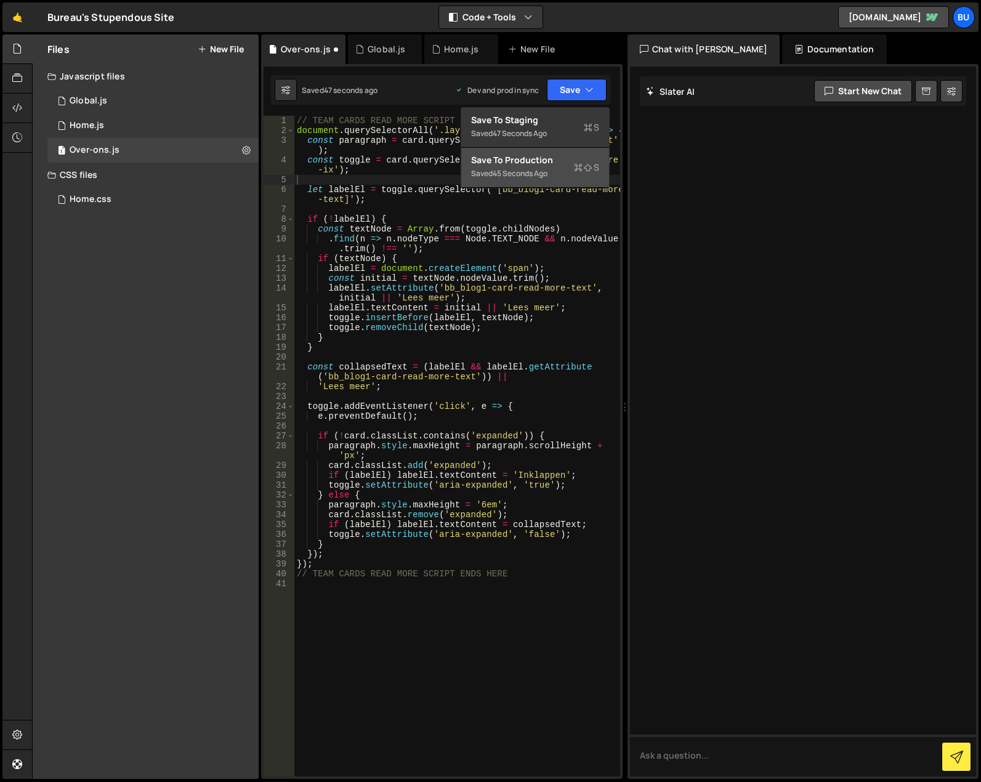
click at [562, 163] on div "Save to Production S" at bounding box center [535, 160] width 128 height 12
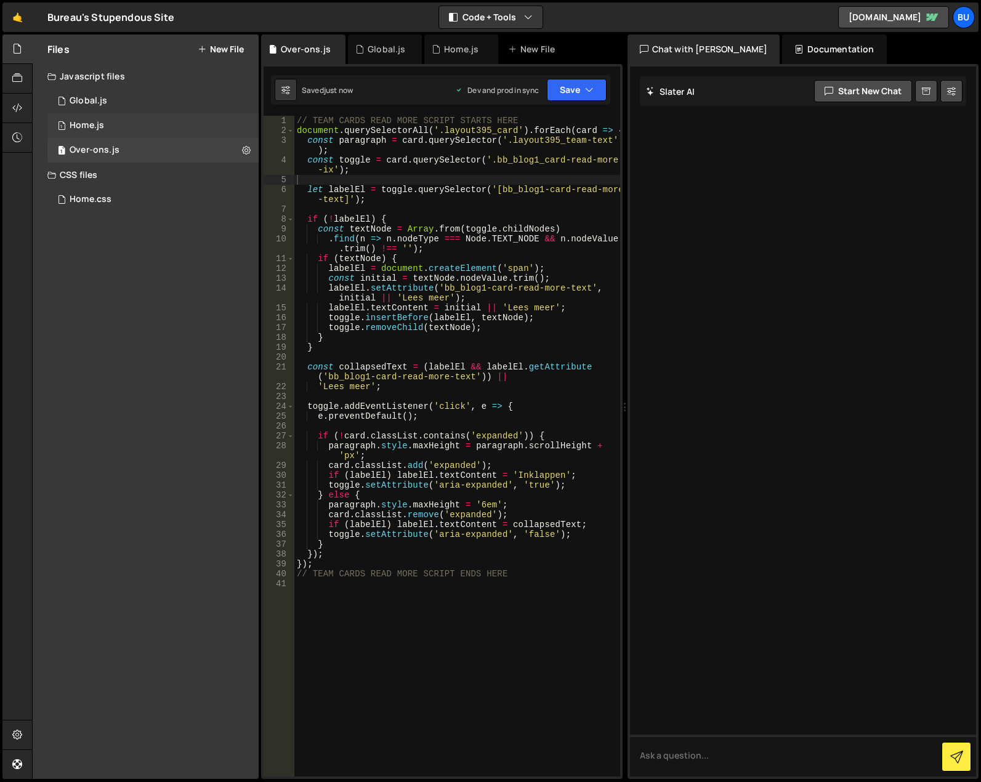
click at [141, 129] on div "1 Home.js 0" at bounding box center [152, 125] width 211 height 25
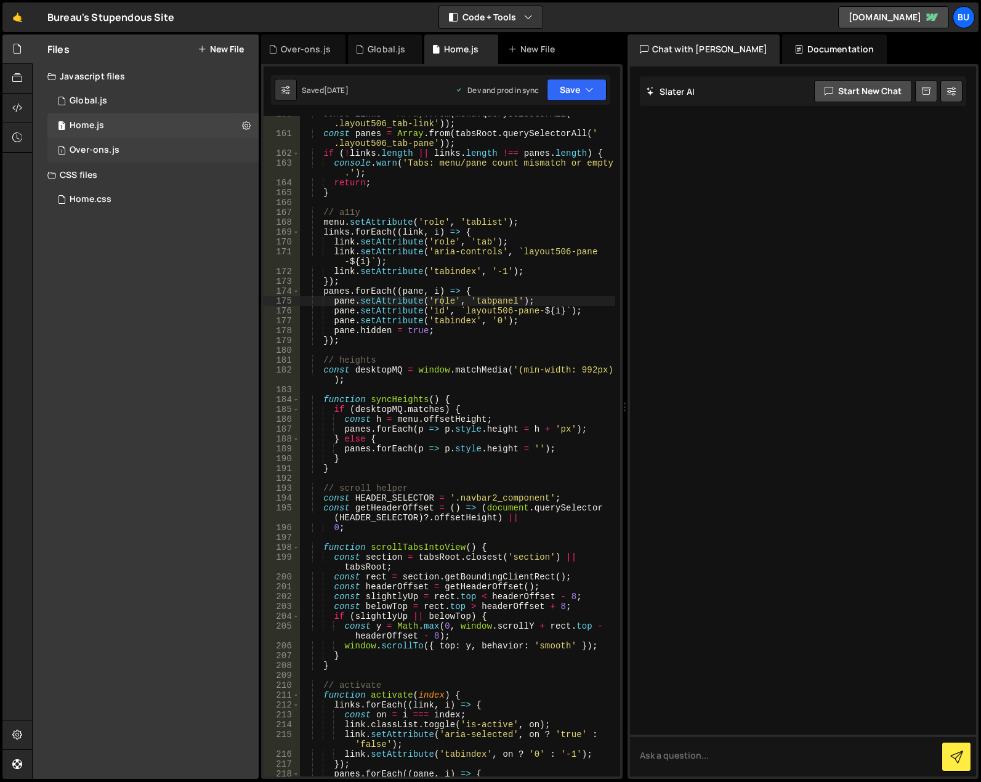
click at [132, 148] on div "1 Over-ons.js 0" at bounding box center [152, 150] width 211 height 25
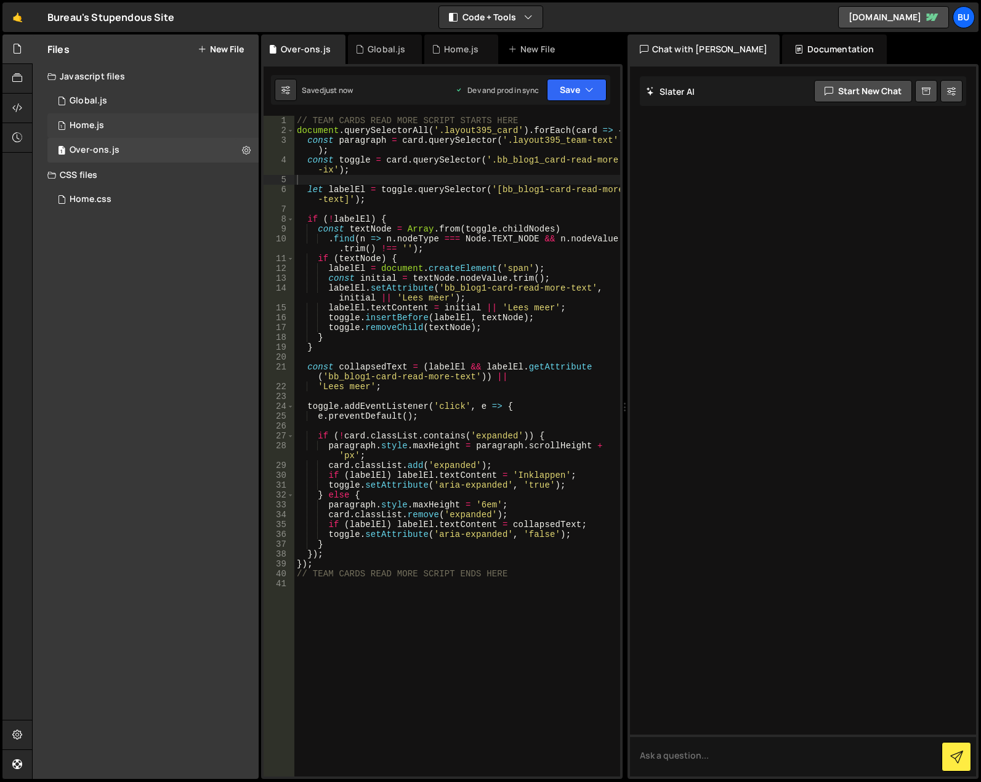
click at [141, 126] on div "1 Home.js 0" at bounding box center [152, 125] width 211 height 25
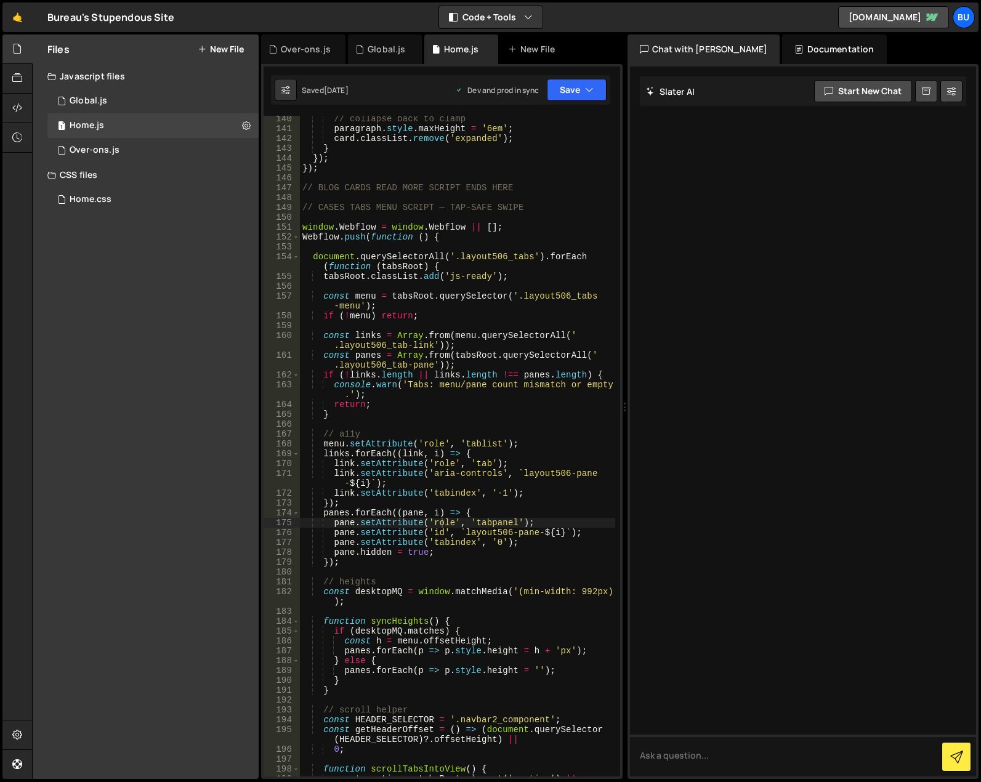
scroll to position [1283, 0]
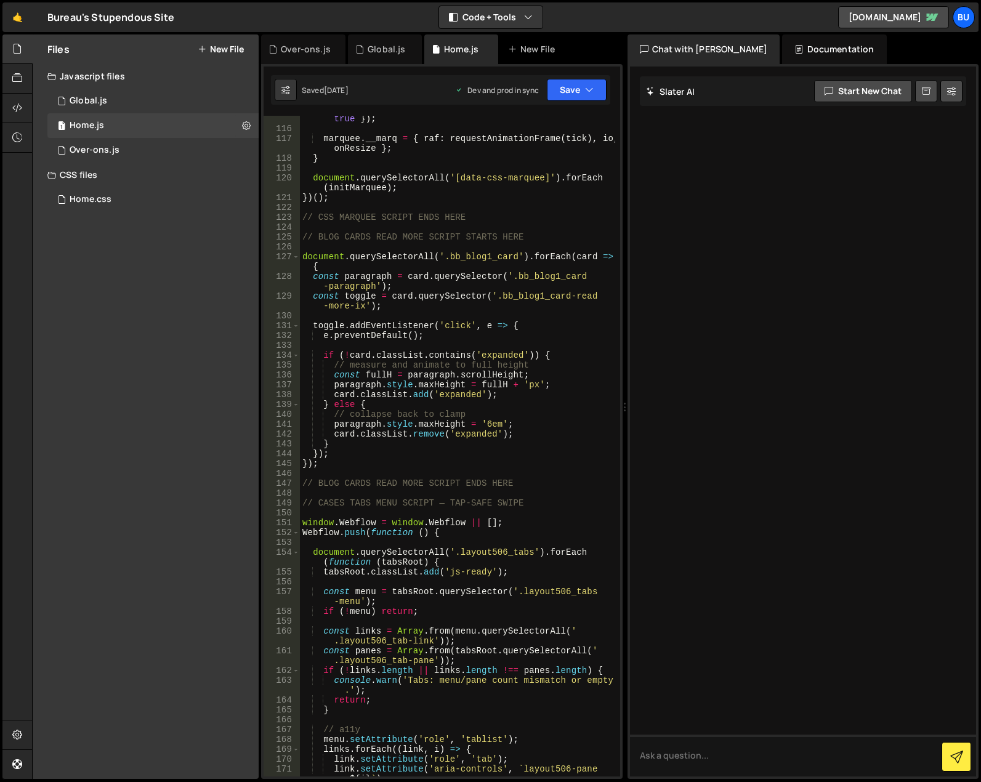
type textarea "// BLOG CARDS READ MORE SCRIPT ENDS HERE"
click at [453, 478] on div "window . addEventListener ( 'resize' , onResize , { passive : true }) ; marquee…" at bounding box center [457, 449] width 315 height 690
click at [359, 244] on div "window . addEventListener ( 'resize' , onResize , { passive : true }) ; marquee…" at bounding box center [457, 449] width 315 height 690
click at [477, 298] on div "window . addEventListener ( 'resize' , onResize , { passive : true }) ; marquee…" at bounding box center [457, 449] width 315 height 690
type textarea "const toggle = card.querySelector('.bb_blog1_card-read-more-ix');"
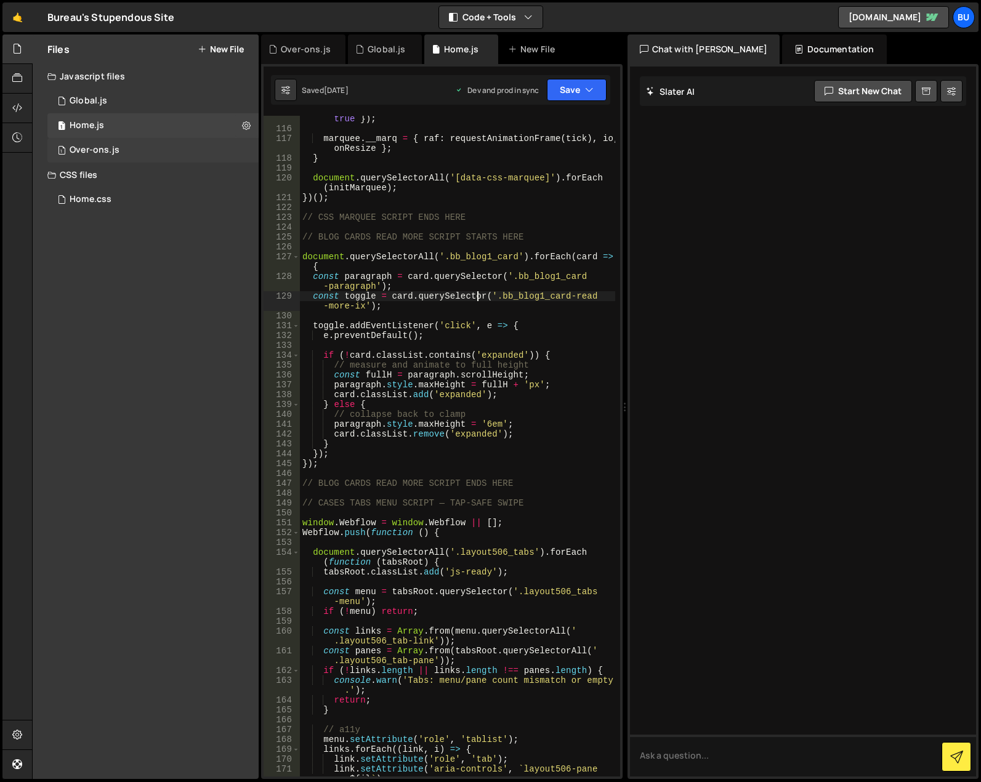
click at [156, 155] on div "1 Over-ons.js 0" at bounding box center [152, 150] width 211 height 25
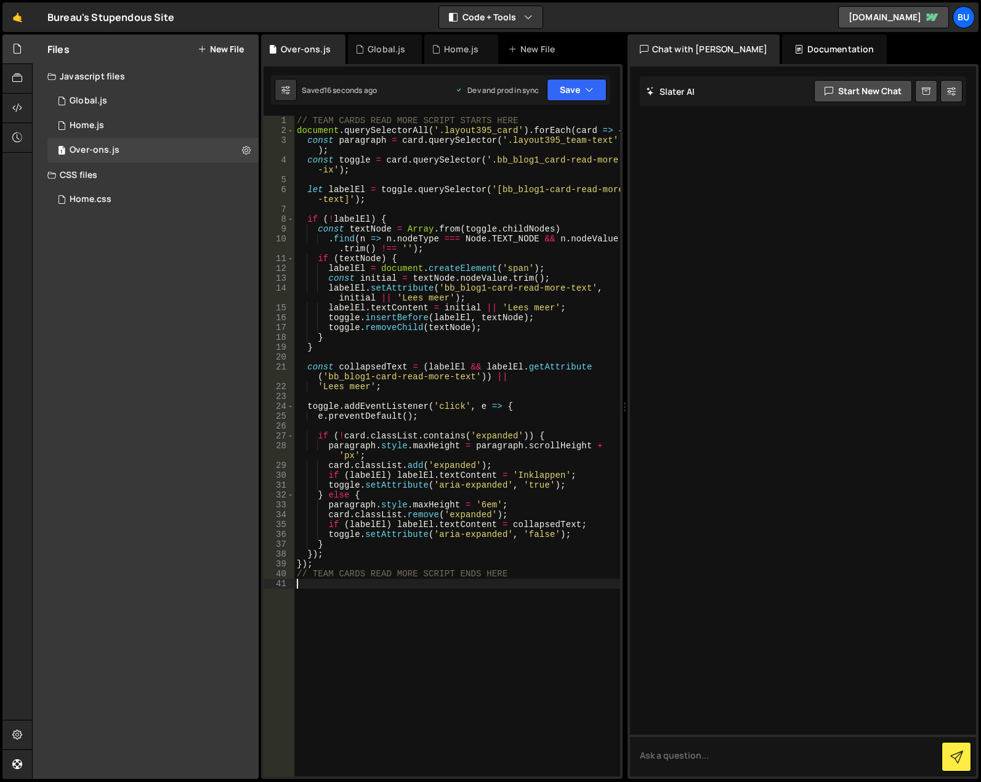
click at [448, 631] on div "// TEAM CARDS READ MORE SCRIPT STARTS HERE document . querySelectorAll ( '.layo…" at bounding box center [457, 456] width 326 height 680
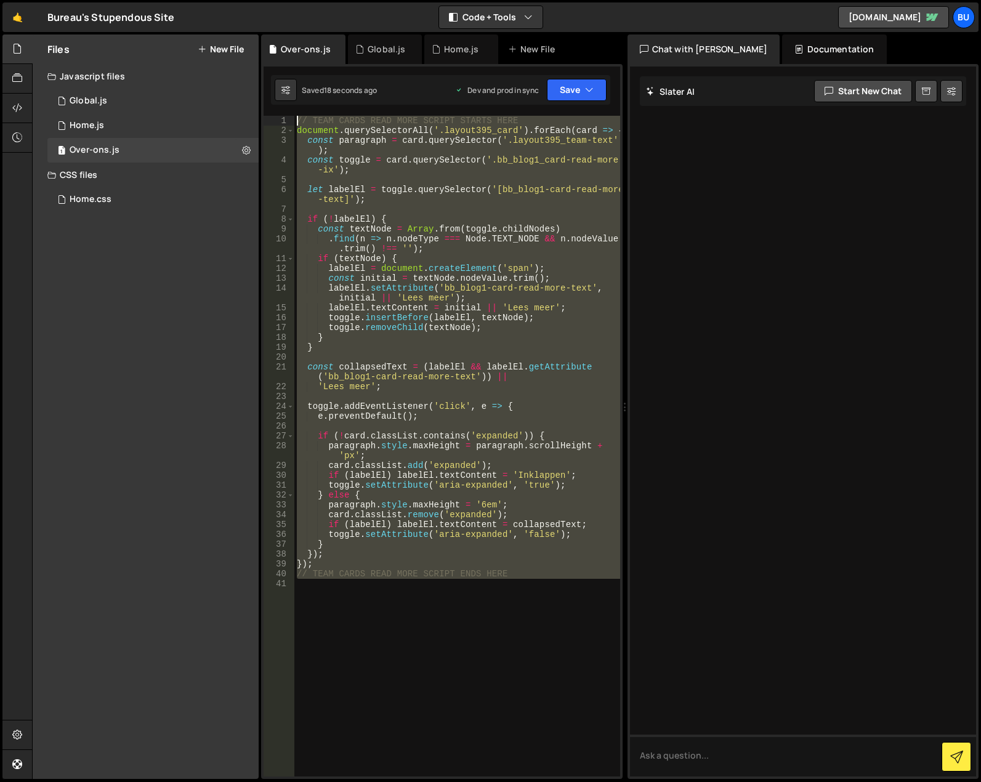
drag, startPoint x: 389, startPoint y: 576, endPoint x: 272, endPoint y: 115, distance: 476.4
click at [272, 115] on div "const toggle = card.querySelector('.bb_blog1_card-read-more-ix'); 115 116 117 1…" at bounding box center [441, 421] width 361 height 715
type textarea "// TEAM CARDS READ MORE SCRIPT STARTS HERE document.querySelectorAll('.layout39…"
click at [145, 132] on div "1 Home.js 0" at bounding box center [152, 125] width 211 height 25
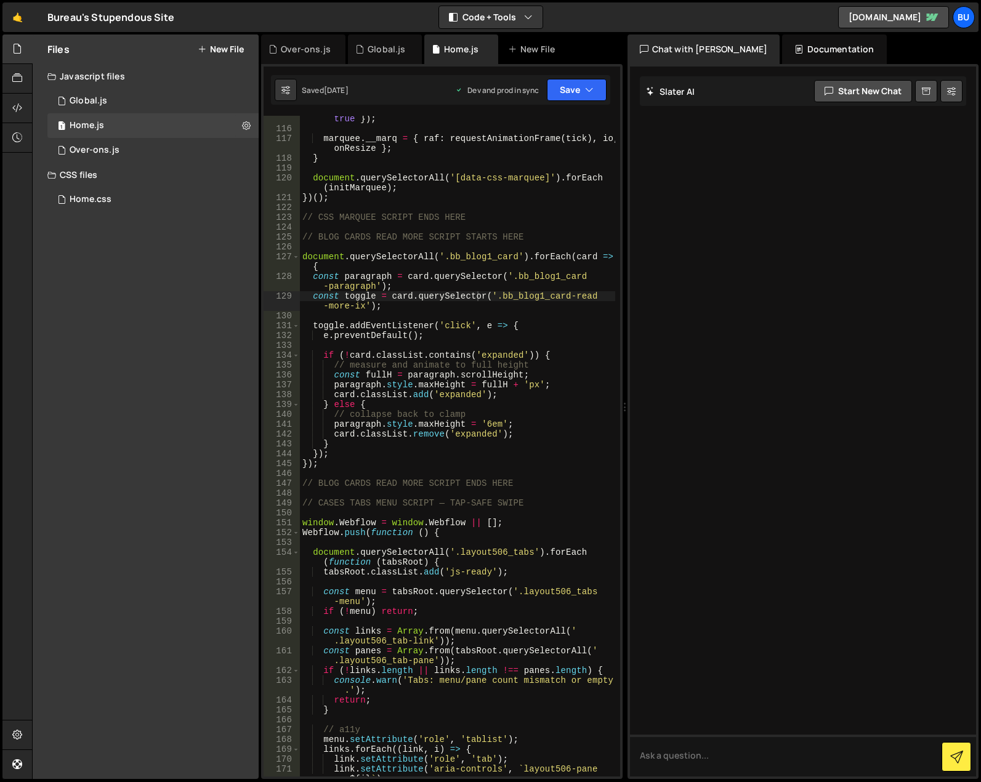
type textarea "// BLOG CARDS READ MORE SCRIPT ENDS HERE"
click at [515, 483] on div "window . addEventListener ( 'resize' , onResize , { passive : true }) ; marquee…" at bounding box center [457, 449] width 315 height 690
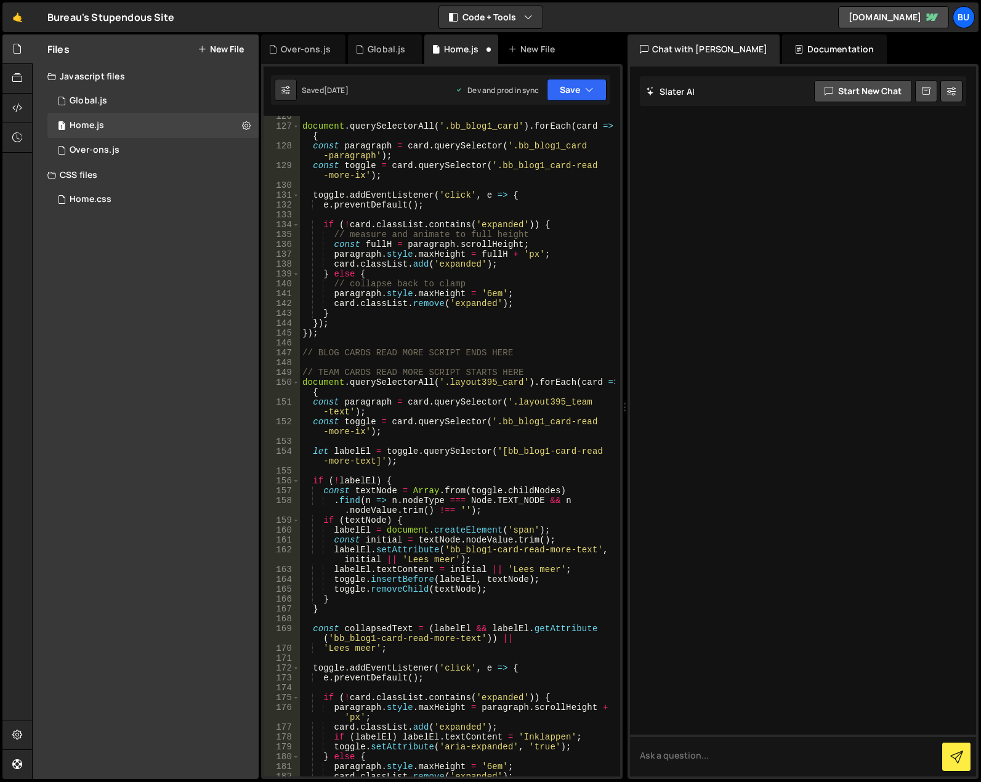
scroll to position [1302, 0]
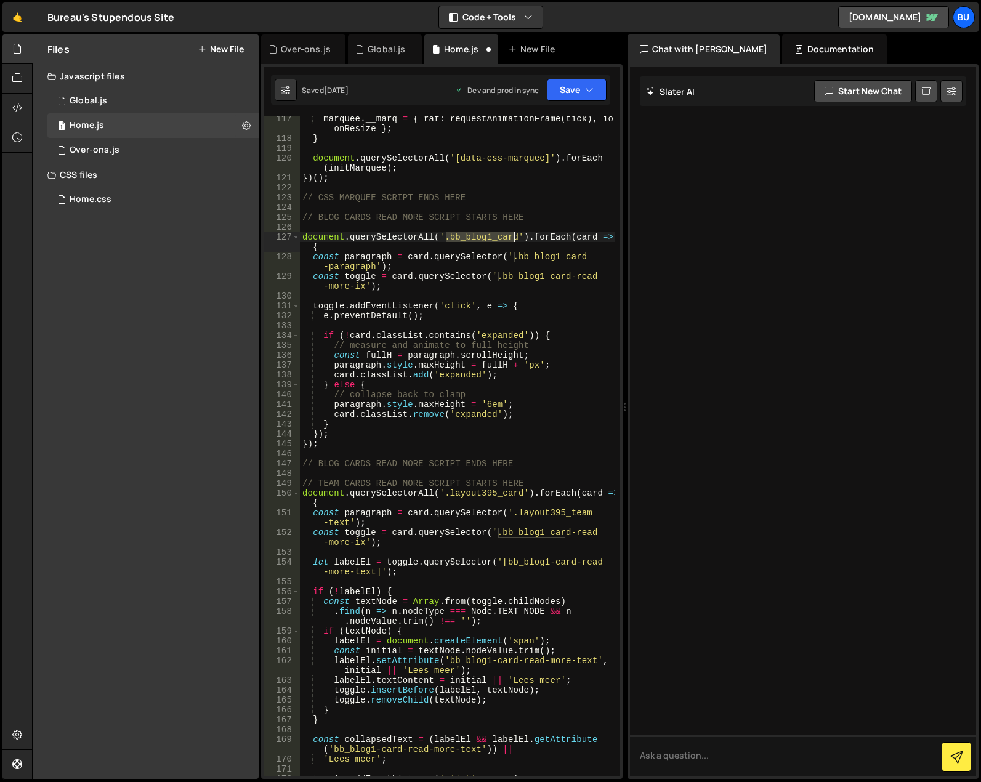
drag, startPoint x: 449, startPoint y: 237, endPoint x: 512, endPoint y: 234, distance: 62.9
click at [512, 234] on div "marquee . __marq = { raf : requestAnimationFrame ( tick ) , io , onResize } ; }…" at bounding box center [457, 459] width 315 height 690
click at [459, 494] on div "marquee . __marq = { raf : requestAnimationFrame ( tick ) , io , onResize } ; }…" at bounding box center [457, 459] width 315 height 690
drag, startPoint x: 448, startPoint y: 491, endPoint x: 519, endPoint y: 489, distance: 71.5
click at [519, 489] on div "marquee . __marq = { raf : requestAnimationFrame ( tick ) , io , onResize } ; }…" at bounding box center [457, 459] width 315 height 690
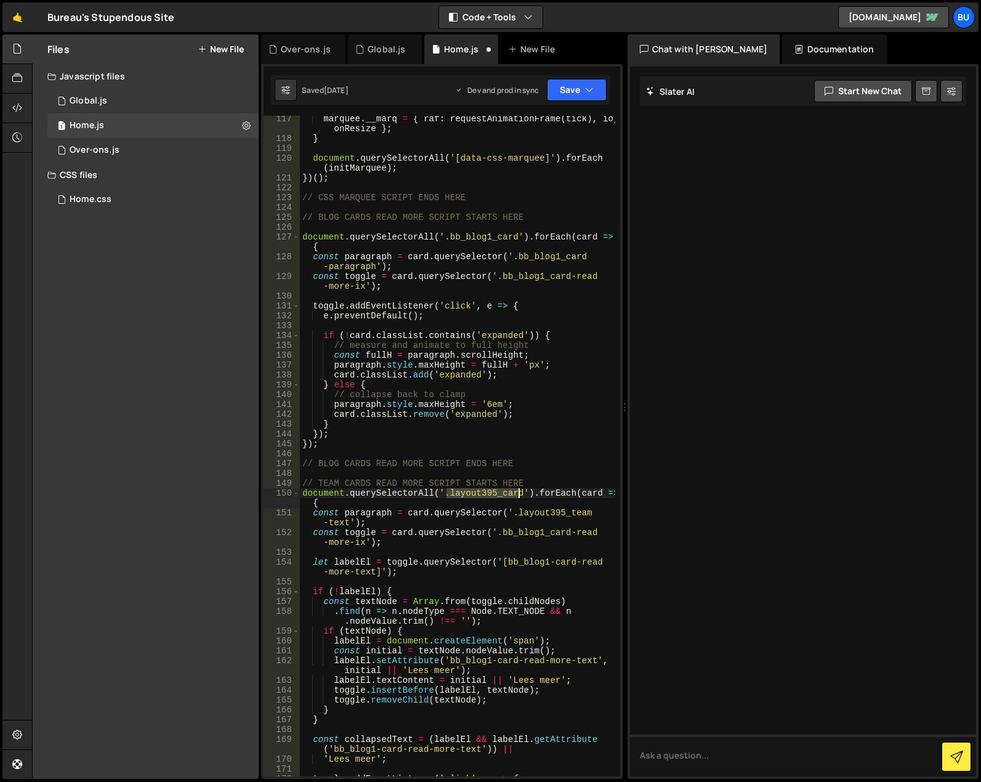
paste textarea "bb_blog1"
click at [491, 527] on div "marquee . __marq = { raf : requestAnimationFrame ( tick ) , io , onResize } ; }…" at bounding box center [457, 459] width 315 height 690
drag, startPoint x: 515, startPoint y: 254, endPoint x: 372, endPoint y: 268, distance: 143.6
click at [372, 268] on div "marquee . __marq = { raf : requestAnimationFrame ( tick ) , io , onResize } ; }…" at bounding box center [457, 459] width 315 height 690
paste textarea
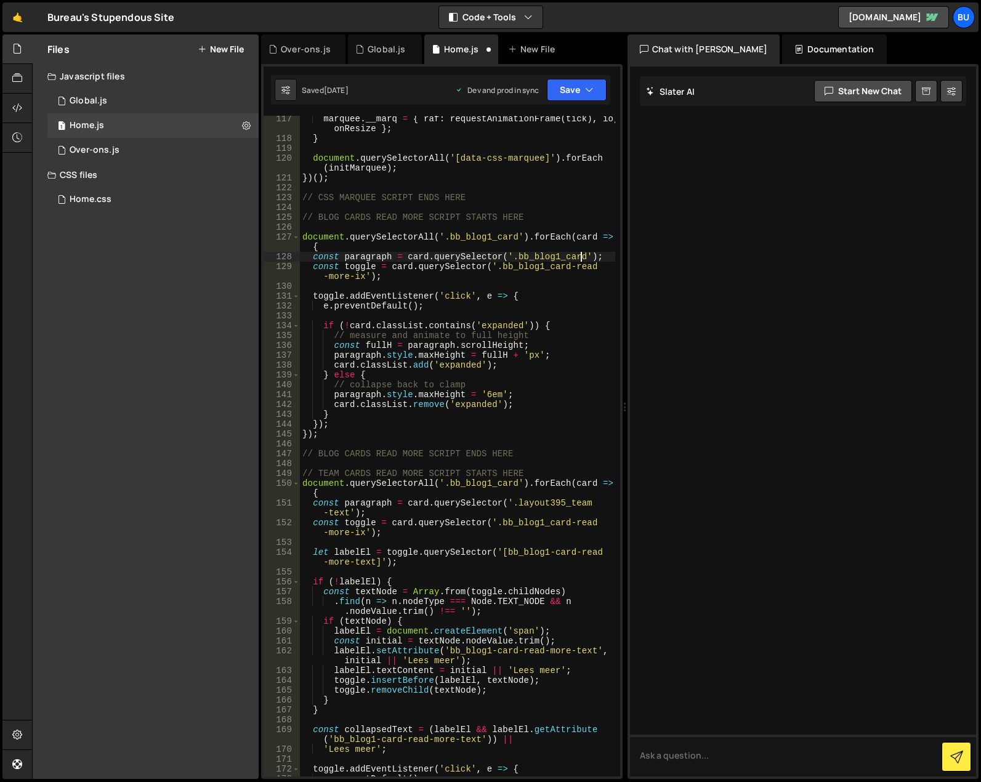
type textarea "const paragraph = card.querySelector('.bb_blog1_card-paragraph');"
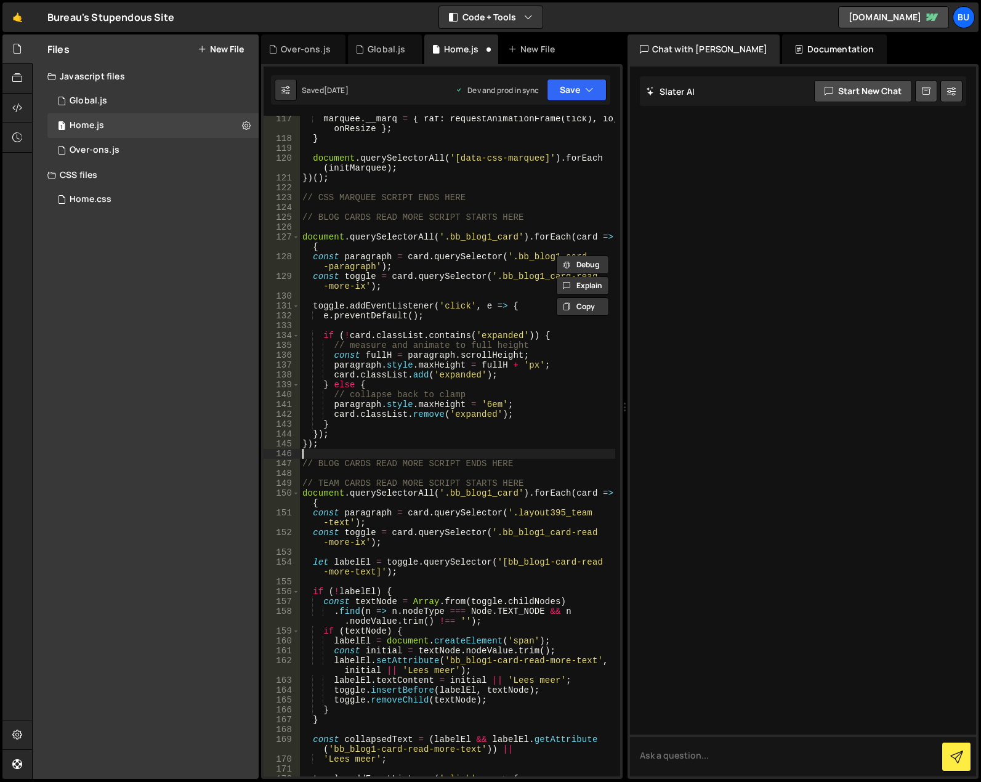
click at [517, 456] on div "marquee . __marq = { raf : requestAnimationFrame ( tick ) , io , onResize } ; }…" at bounding box center [457, 459] width 315 height 690
drag, startPoint x: 515, startPoint y: 514, endPoint x: 347, endPoint y: 519, distance: 167.6
click at [347, 519] on div "marquee . __marq = { raf : requestAnimationFrame ( tick ) , io , onResize } ; }…" at bounding box center [457, 459] width 315 height 690
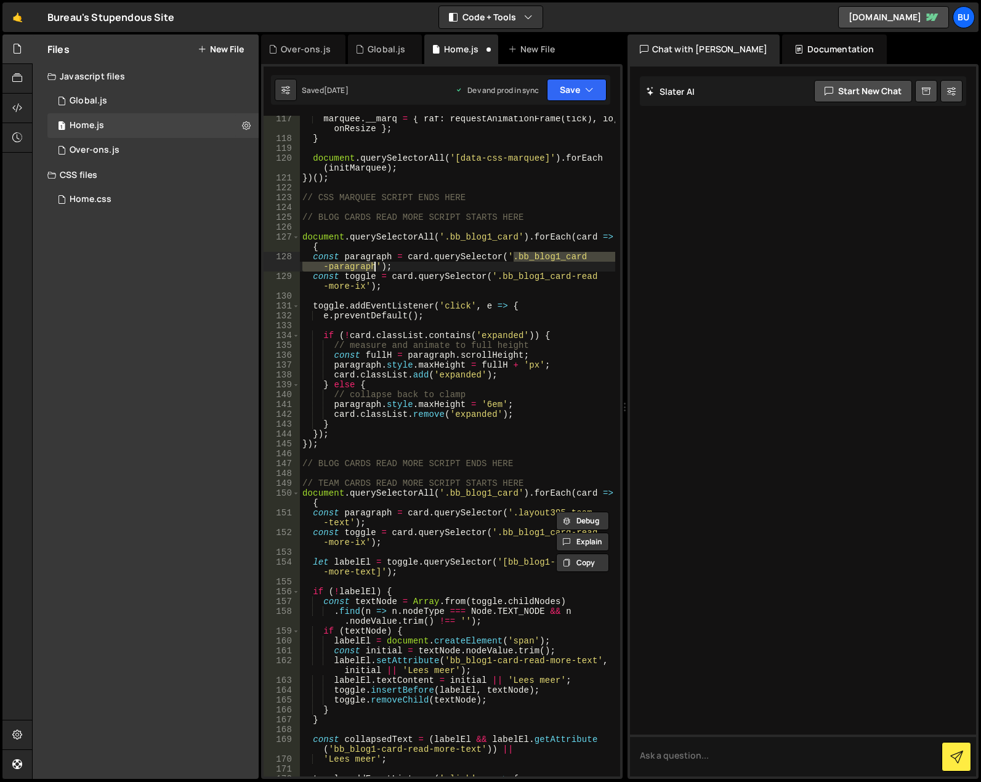
drag, startPoint x: 514, startPoint y: 258, endPoint x: 375, endPoint y: 266, distance: 139.4
click at [375, 266] on div "marquee . __marq = { raf : requestAnimationFrame ( tick ) , io , onResize } ; }…" at bounding box center [457, 459] width 315 height 690
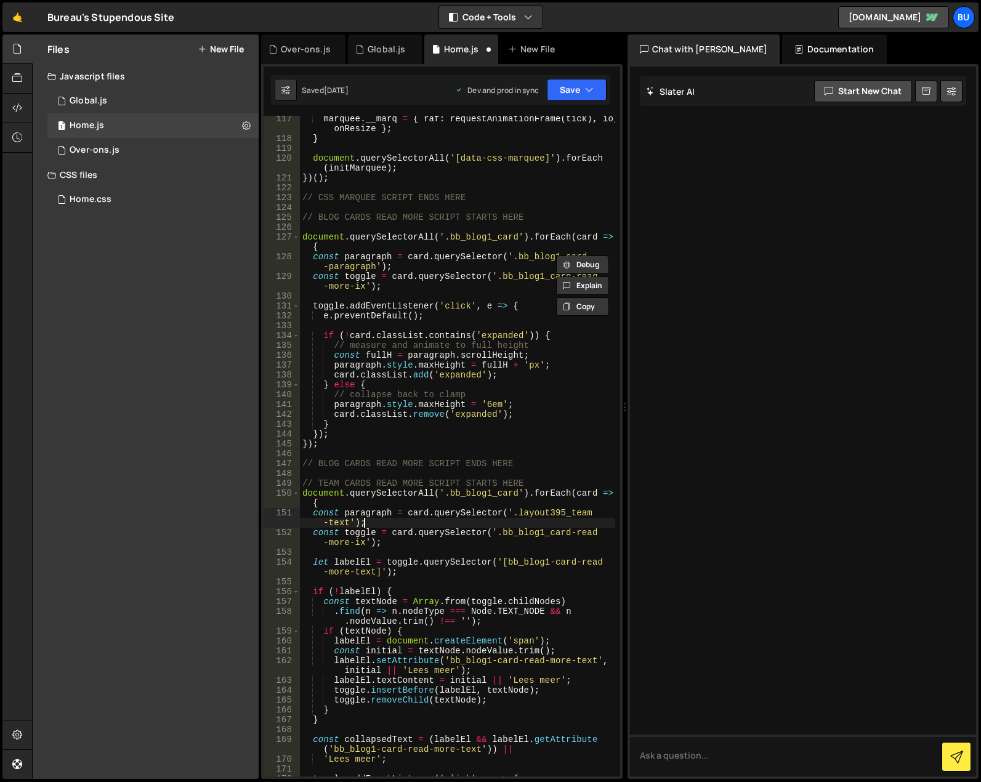
click at [500, 527] on div "marquee . __marq = { raf : requestAnimationFrame ( tick ) , io , onResize } ; }…" at bounding box center [457, 459] width 315 height 690
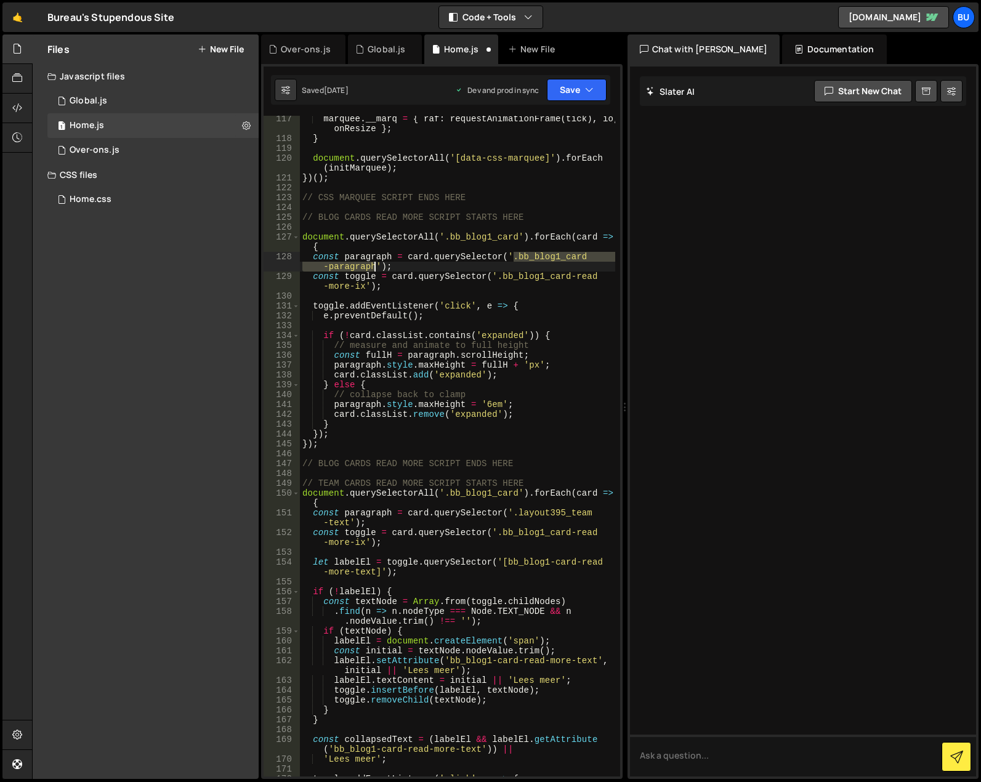
drag, startPoint x: 515, startPoint y: 254, endPoint x: 374, endPoint y: 269, distance: 141.8
click at [374, 269] on div "marquee . __marq = { raf : requestAnimationFrame ( tick ) , io , onResize } ; }…" at bounding box center [457, 459] width 315 height 690
click at [519, 514] on div "marquee . __marq = { raf : requestAnimationFrame ( tick ) , io , onResize } ; }…" at bounding box center [457, 459] width 315 height 690
click at [515, 510] on div "marquee . __marq = { raf : requestAnimationFrame ( tick ) , io , onResize } ; }…" at bounding box center [457, 459] width 315 height 690
drag, startPoint x: 515, startPoint y: 512, endPoint x: 347, endPoint y: 521, distance: 168.3
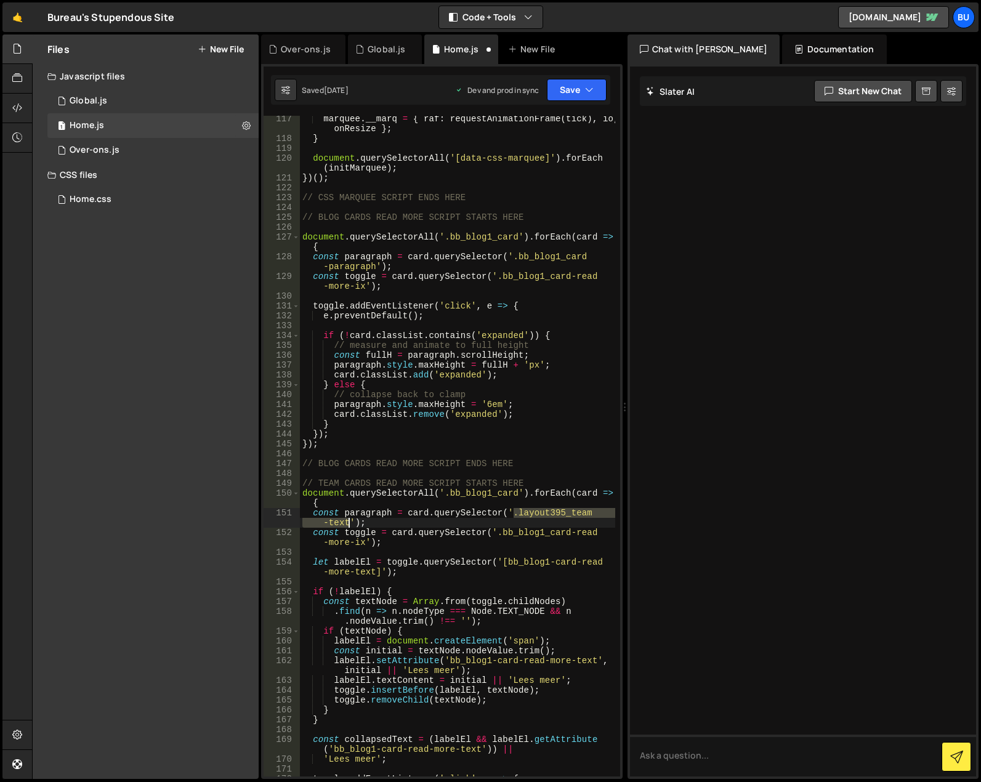
click at [347, 521] on div "marquee . __marq = { raf : requestAnimationFrame ( tick ) , io , onResize } ; }…" at bounding box center [457, 459] width 315 height 690
paste textarea "bb_blog1_card-paragraph"
click at [478, 543] on div "marquee . __marq = { raf : requestAnimationFrame ( tick ) , io , onResize } ; }…" at bounding box center [457, 459] width 315 height 690
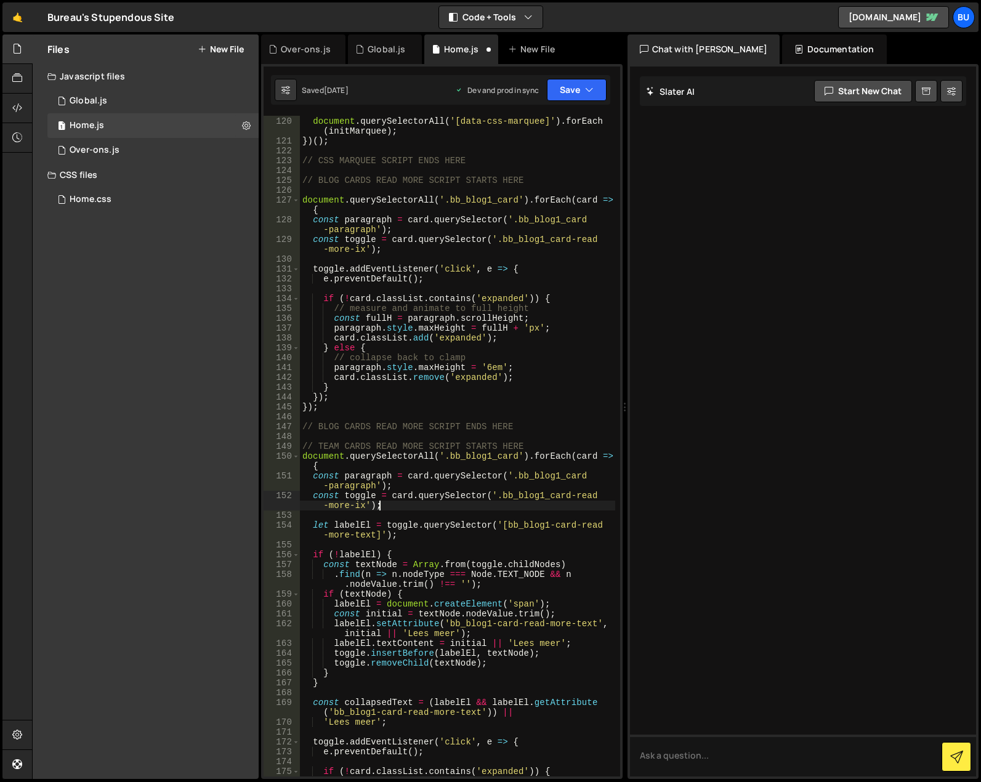
scroll to position [1376, 0]
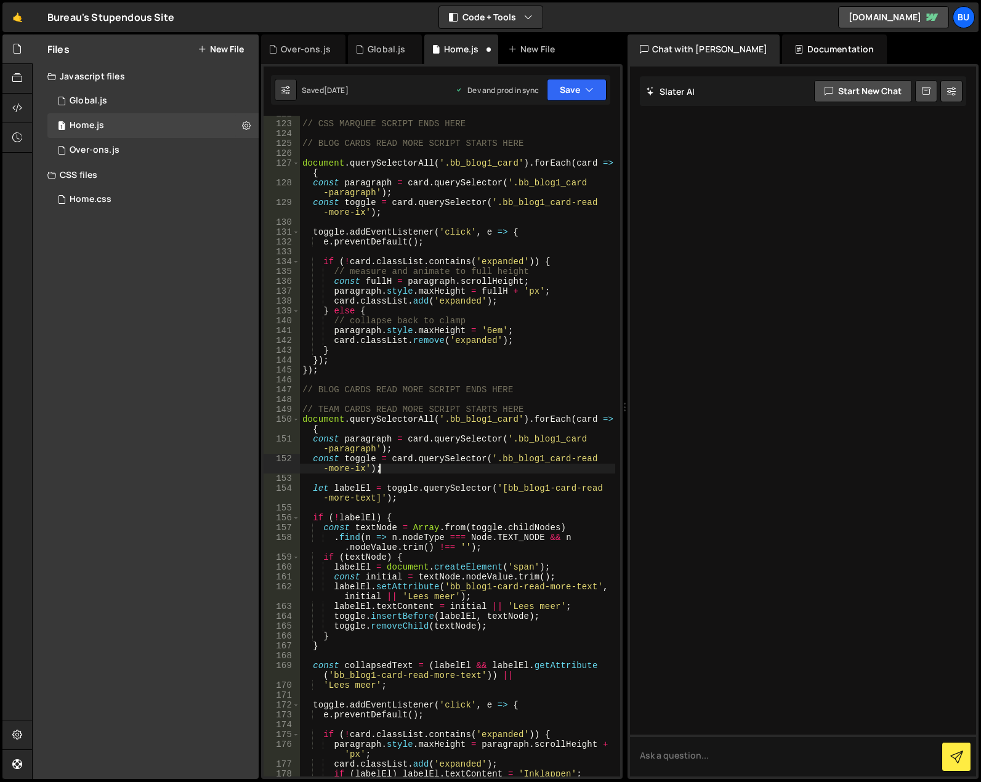
click at [512, 588] on div "// CSS MARQUEE SCRIPT ENDS HERE // BLOG CARDS READ MORE SCRIPT STARTS HERE docu…" at bounding box center [457, 449] width 315 height 680
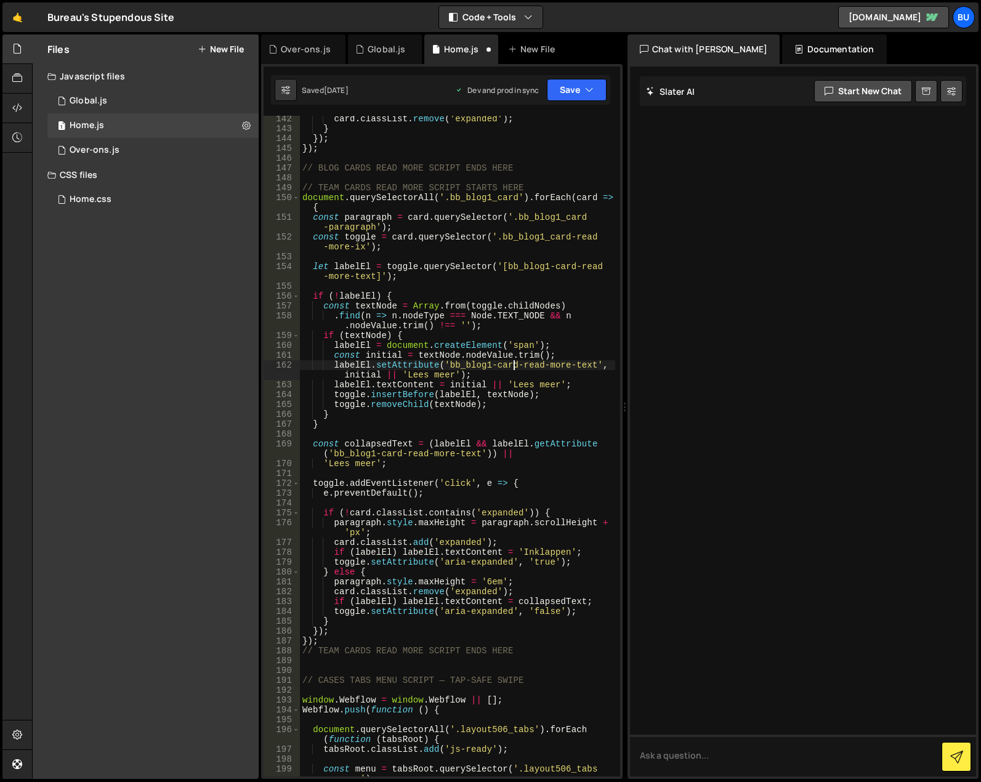
scroll to position [1598, 0]
drag, startPoint x: 477, startPoint y: 451, endPoint x: 334, endPoint y: 454, distance: 142.9
click at [334, 454] on div "card . classList . remove ( 'expanded' ) ; } }) ; }) ; // BLOG CARDS READ MORE …" at bounding box center [457, 454] width 315 height 680
click at [384, 518] on div "card . classList . remove ( 'expanded' ) ; } }) ; }) ; // BLOG CARDS READ MORE …" at bounding box center [457, 454] width 315 height 680
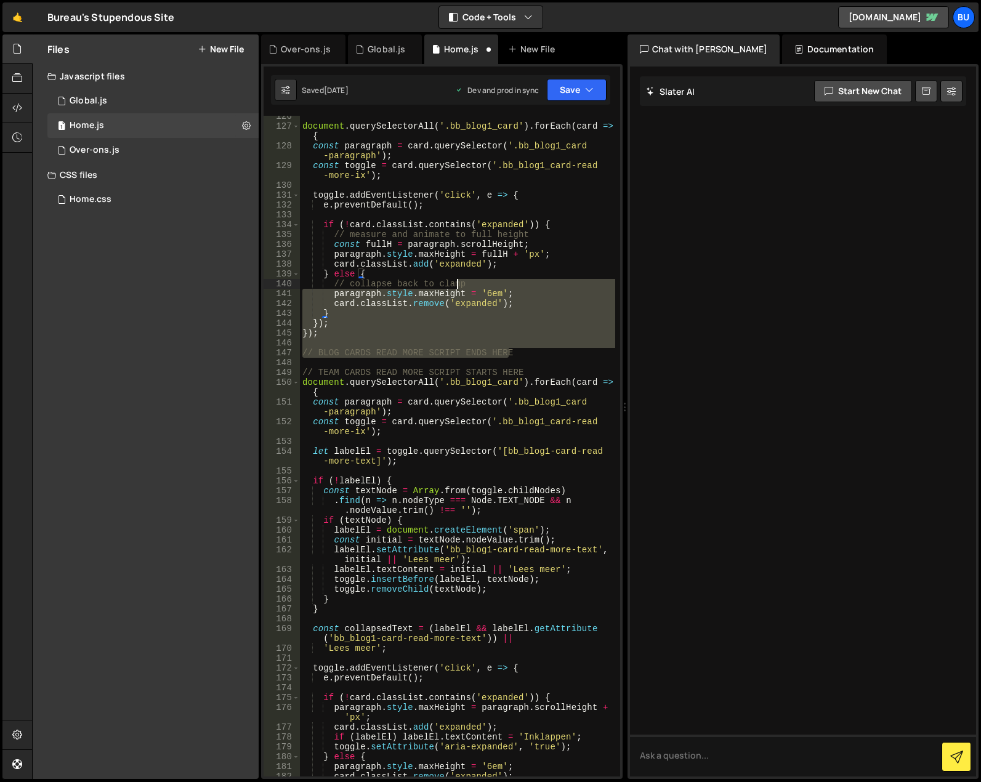
scroll to position [1339, 0]
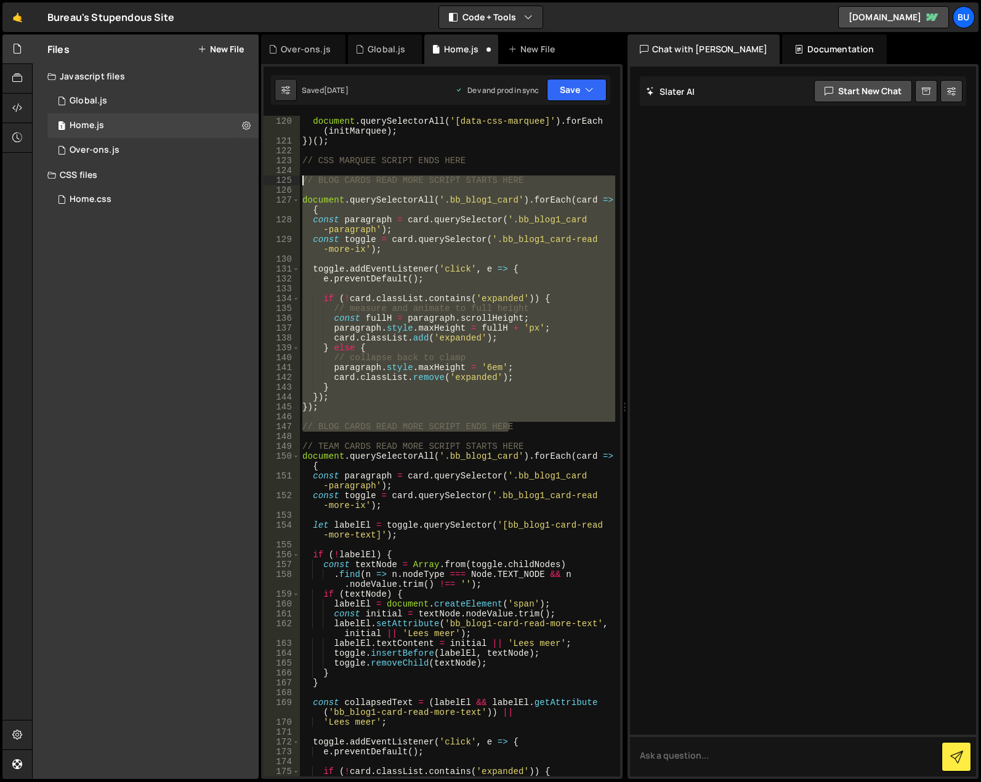
drag, startPoint x: 529, startPoint y: 313, endPoint x: 293, endPoint y: 181, distance: 270.7
click at [293, 181] on div "paragraph.style.maxHeight = paragraph.scrollHeight + 'px'; 119 120 121 122 123 …" at bounding box center [442, 446] width 357 height 661
type textarea "// BLOG CARDS READ MORE SCRIPT STARTS HERE"
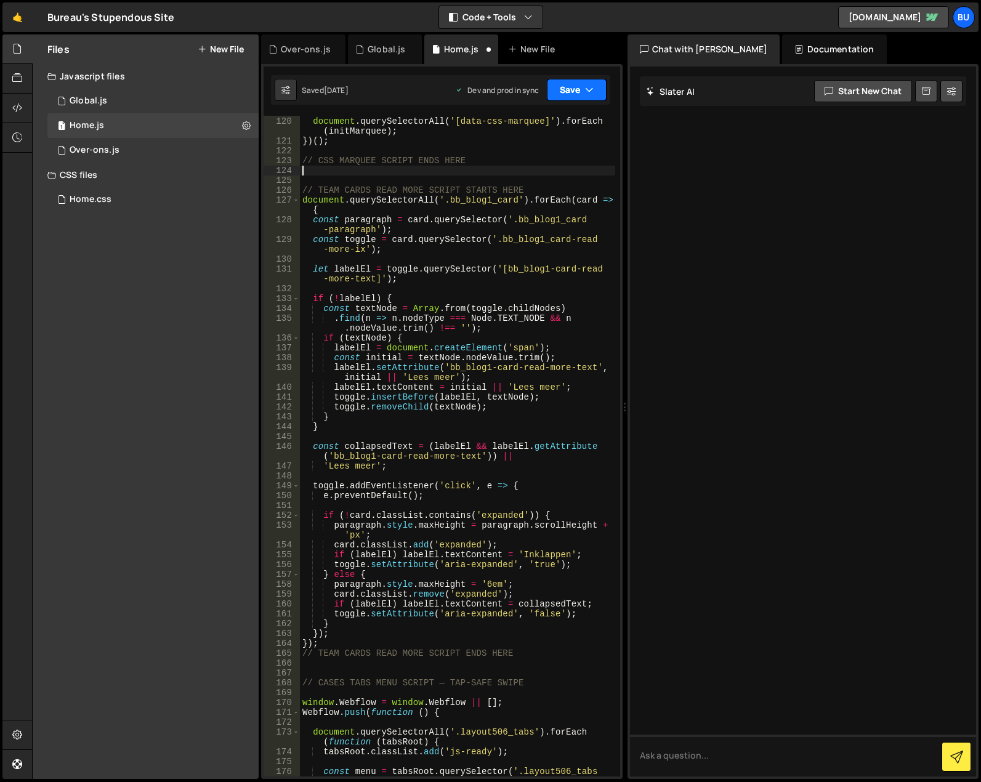
click at [571, 97] on button "Save" at bounding box center [577, 90] width 60 height 22
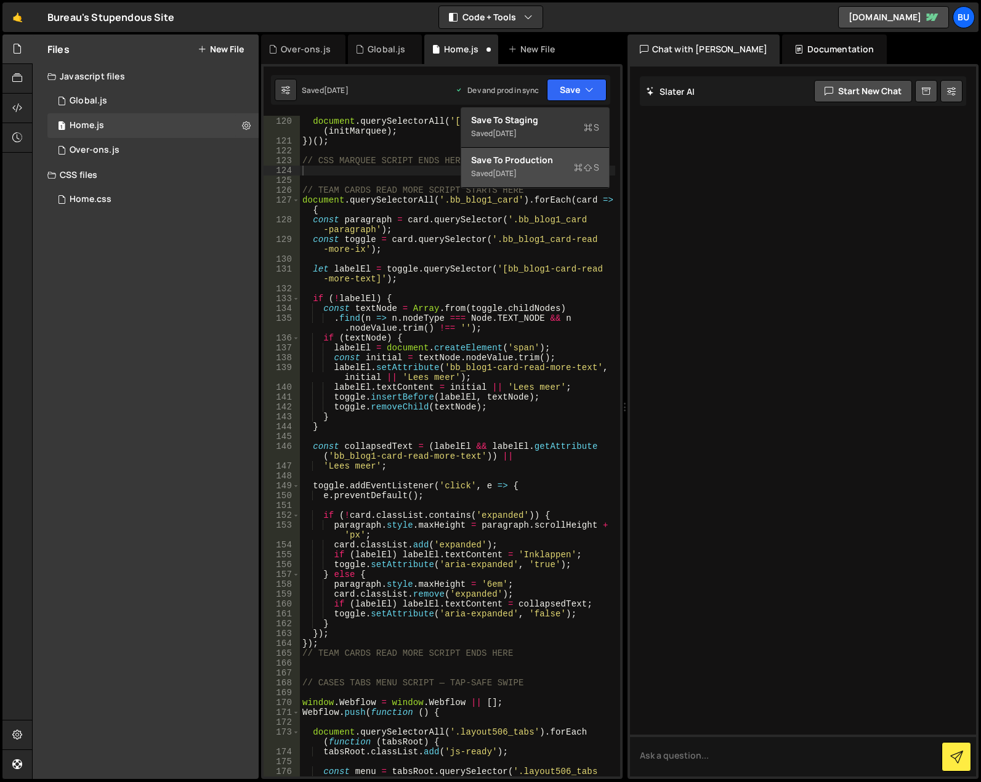
click at [575, 175] on div "Saved [DATE]" at bounding box center [535, 173] width 128 height 15
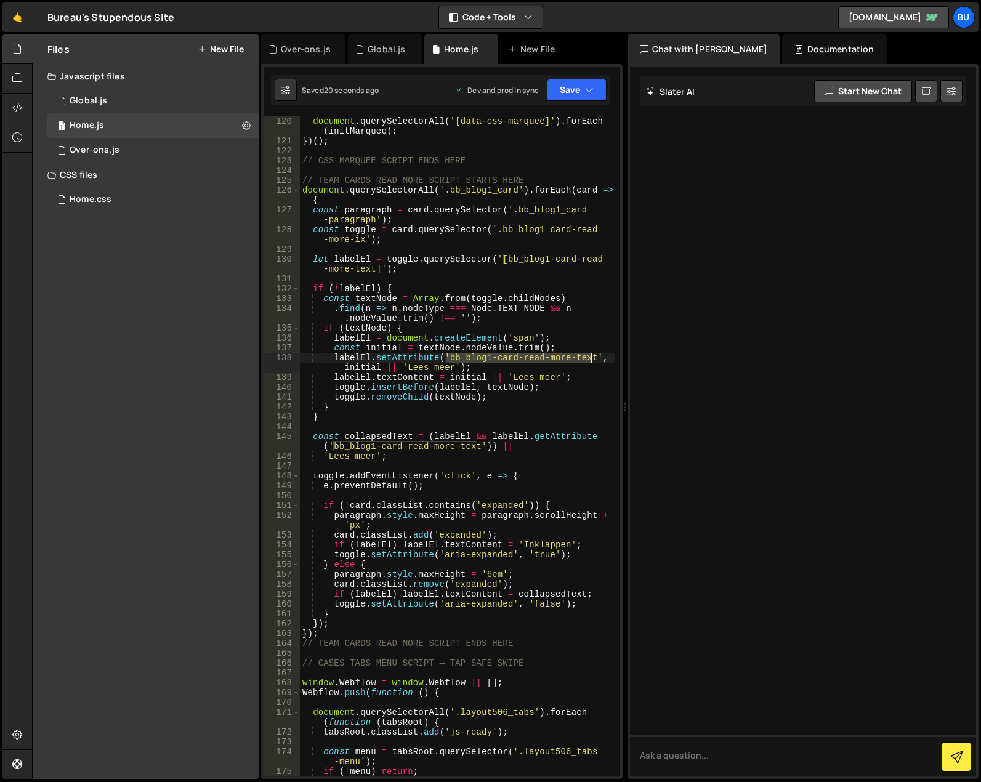
drag, startPoint x: 449, startPoint y: 357, endPoint x: 593, endPoint y: 354, distance: 144.1
click at [593, 354] on div "document . querySelectorAll ( '[data-css-marquee]' ) . forEach ( initMarquee ) …" at bounding box center [457, 447] width 315 height 680
click at [536, 535] on div "document . querySelectorAll ( '[data-css-marquee]' ) . forEach ( initMarquee ) …" at bounding box center [457, 447] width 315 height 680
click at [536, 544] on div "document . querySelectorAll ( '[data-css-marquee]' ) . forEach ( initMarquee ) …" at bounding box center [457, 447] width 315 height 680
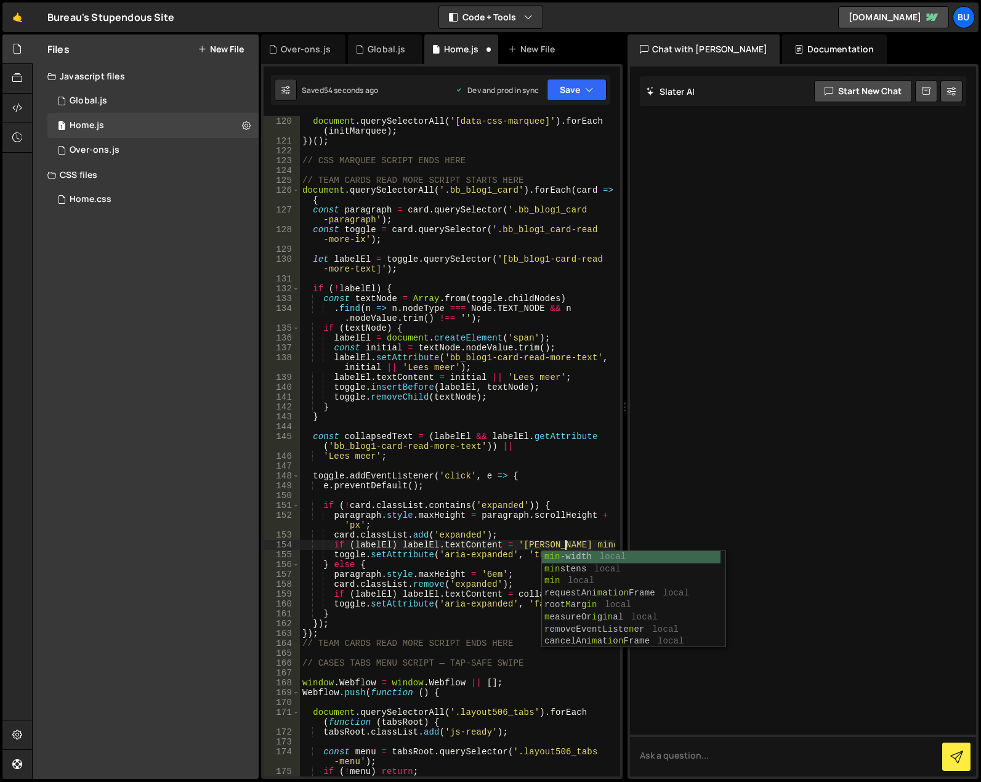
scroll to position [0, 19]
click at [489, 575] on div "document . querySelectorAll ( '[data-css-marquee]' ) . forEach ( initMarquee ) …" at bounding box center [457, 447] width 315 height 680
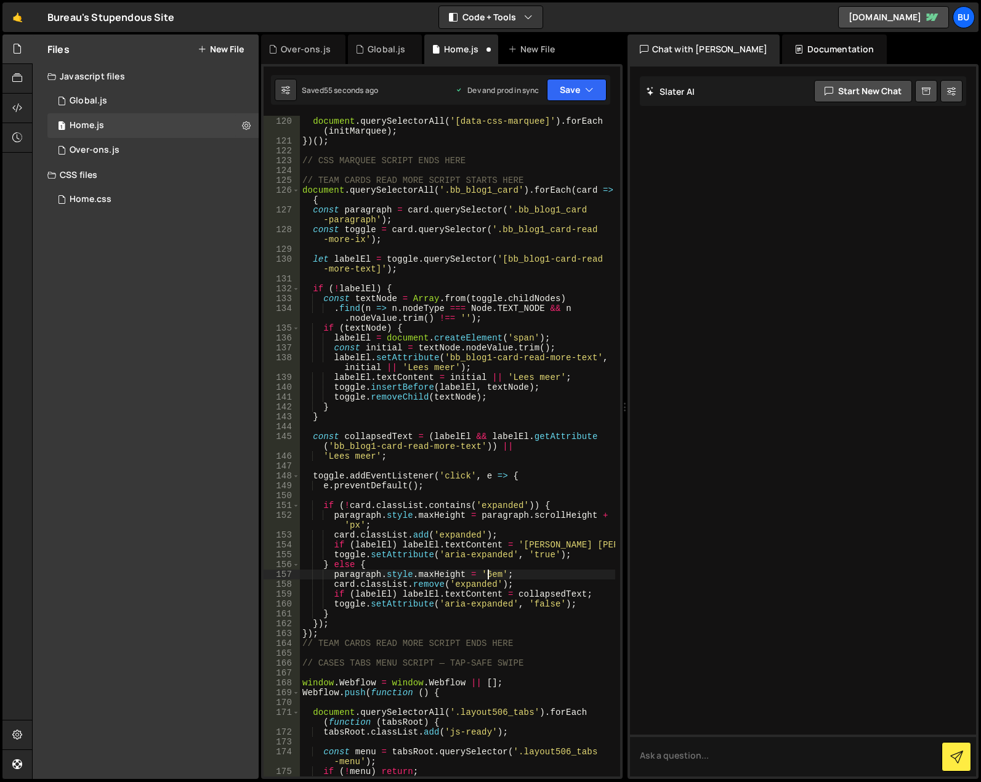
scroll to position [0, 14]
type textarea "paragraph.style.maxHeight = '6em';"
click at [565, 95] on button "Save" at bounding box center [577, 90] width 60 height 22
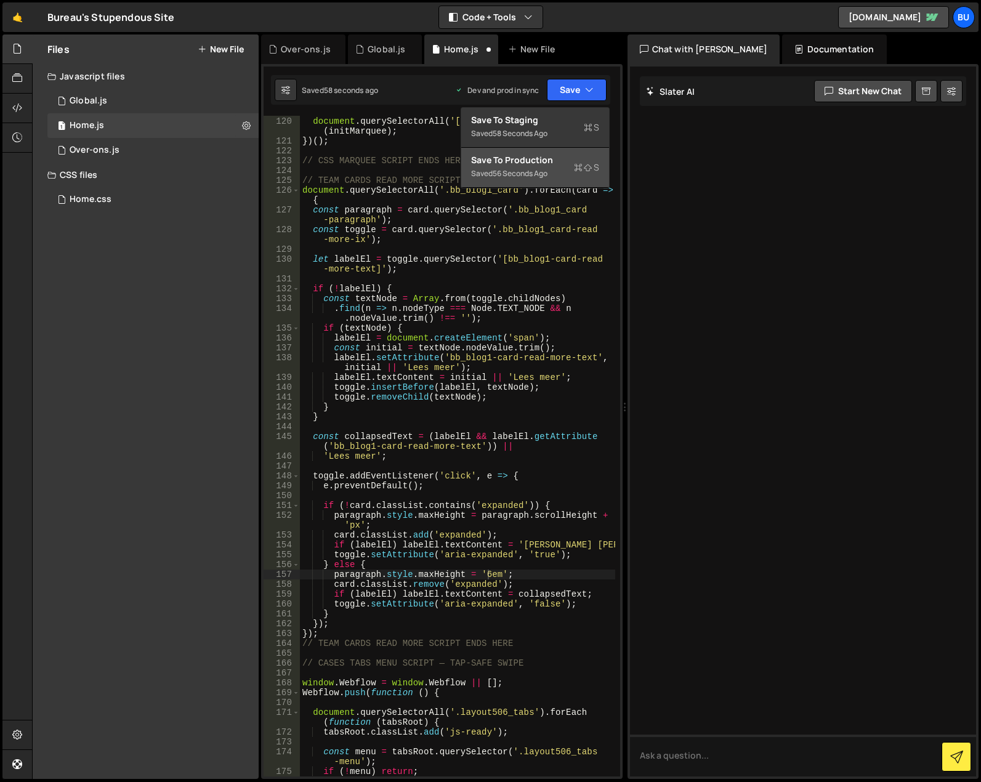
click at [547, 175] on div "56 seconds ago" at bounding box center [520, 173] width 55 height 10
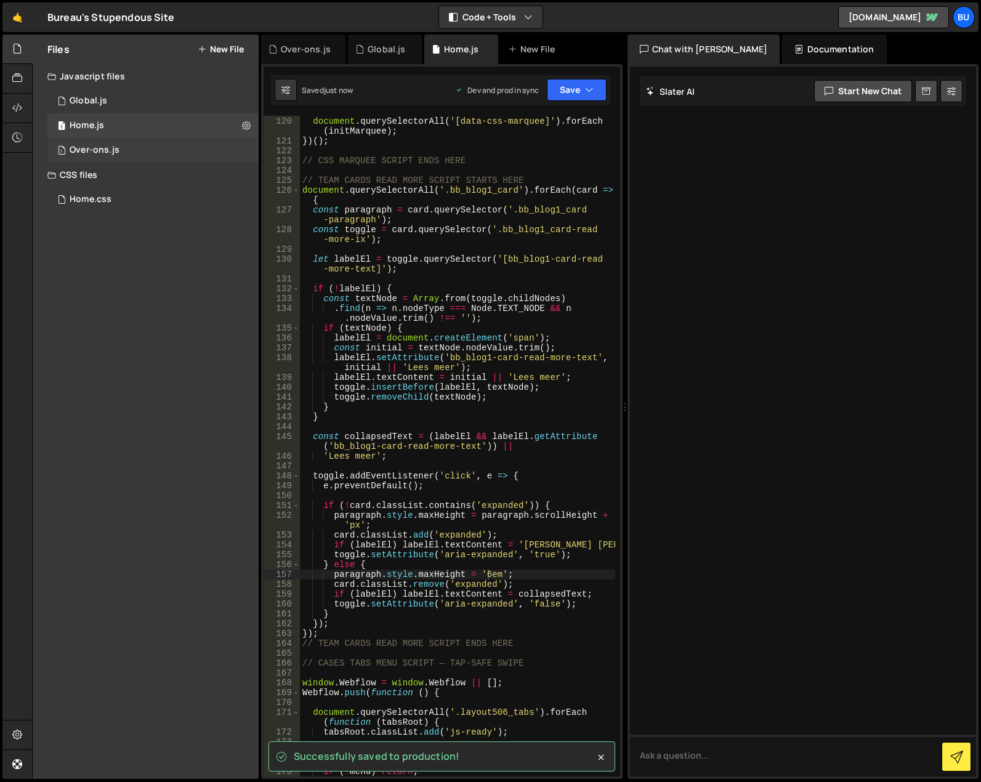
click at [118, 149] on div "Over-ons.js" at bounding box center [95, 150] width 50 height 11
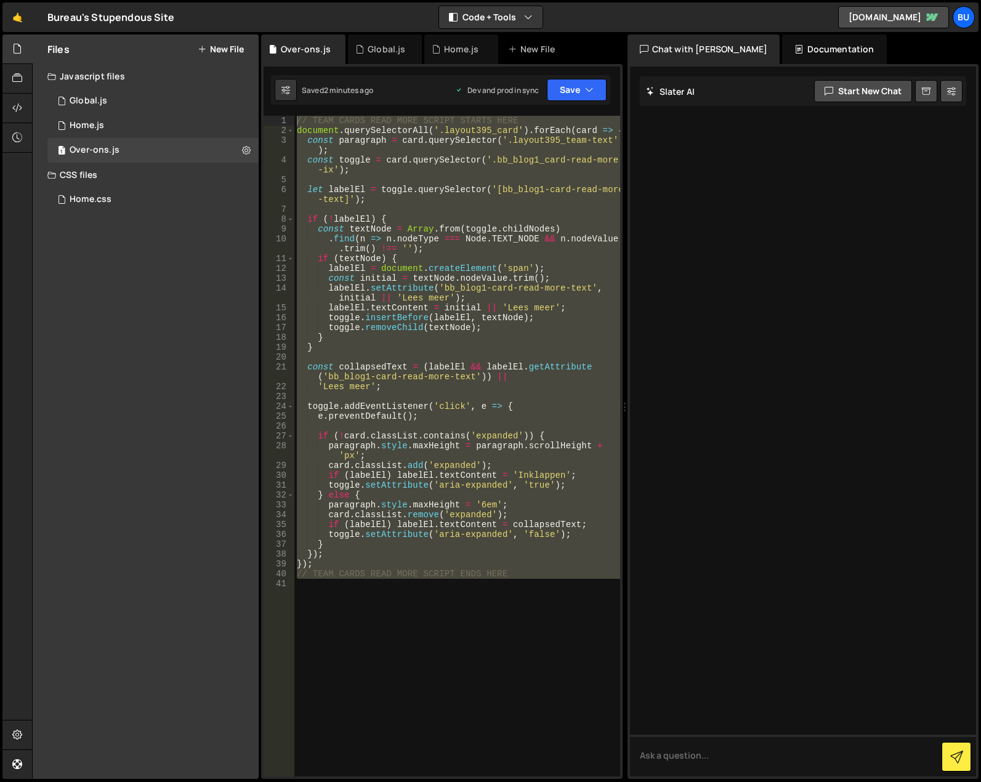
click at [552, 474] on div "// TEAM CARDS READ MORE SCRIPT STARTS HERE document . querySelectorAll ( '.layo…" at bounding box center [457, 446] width 326 height 661
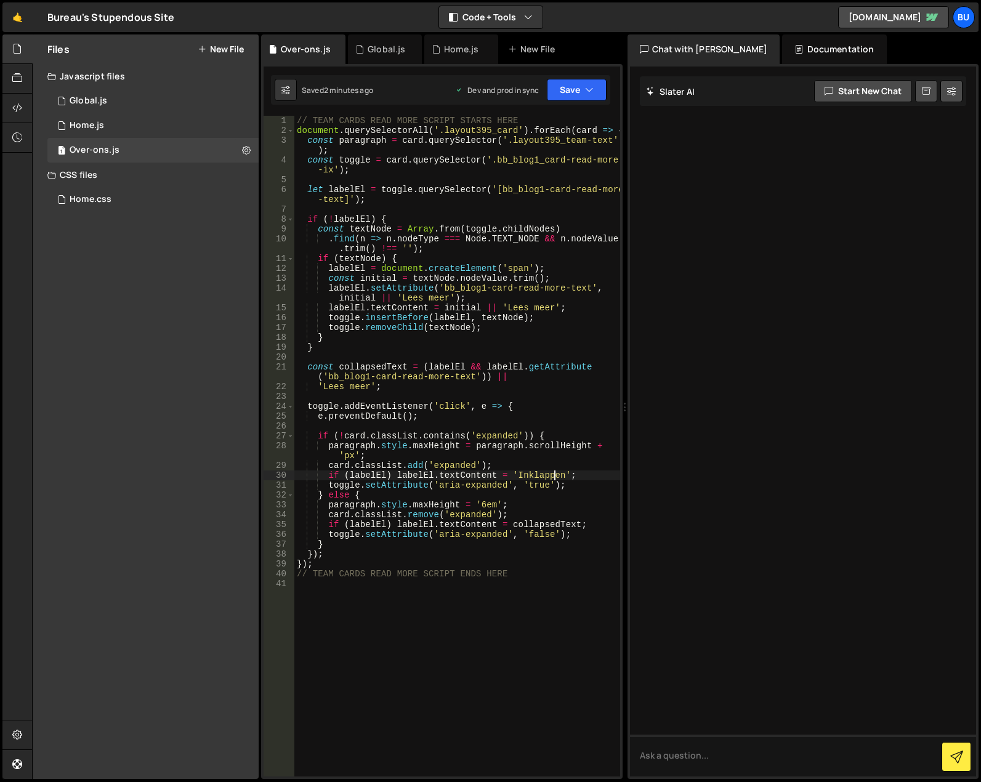
click at [540, 474] on div "// TEAM CARDS READ MORE SCRIPT STARTS HERE document . querySelectorAll ( '.layo…" at bounding box center [457, 456] width 326 height 680
type textarea "if (labelEl) labelEl.textContent = 'Lees minder';"
click at [576, 86] on button "Save" at bounding box center [577, 90] width 60 height 22
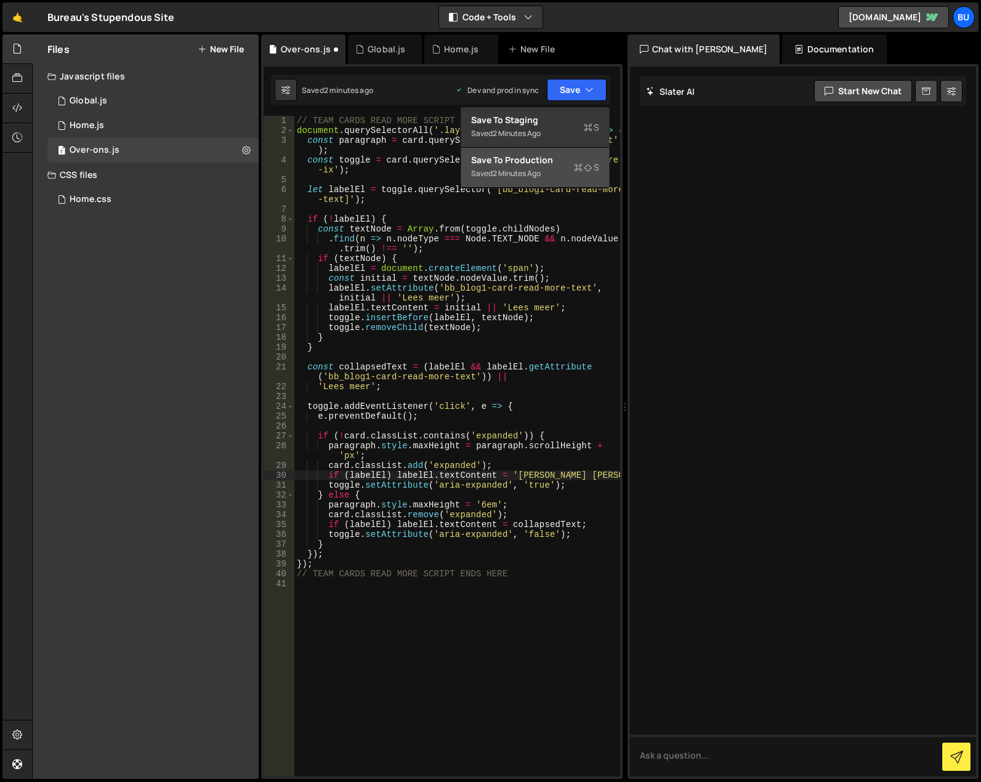
click at [566, 163] on div "Save to Production S" at bounding box center [535, 160] width 128 height 12
